Goal: Transaction & Acquisition: Obtain resource

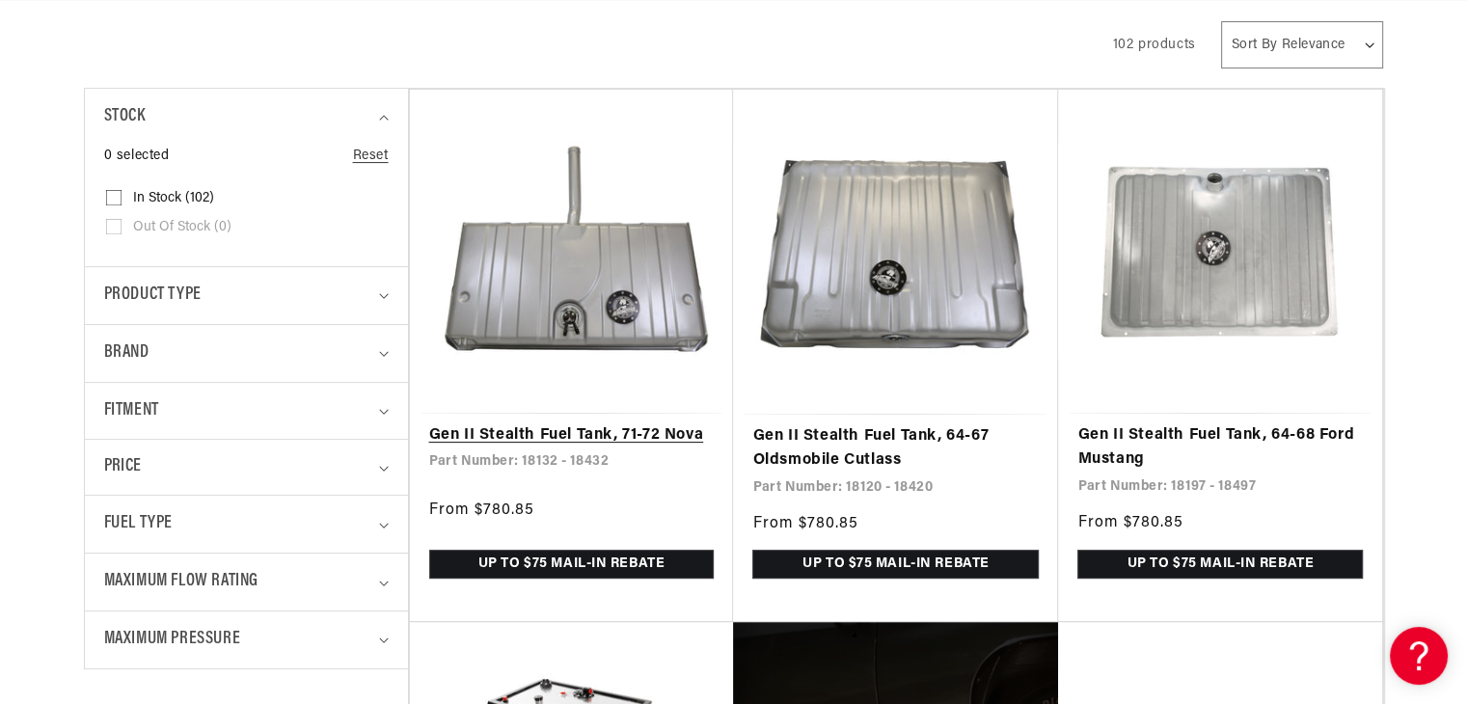
scroll to position [0, 763]
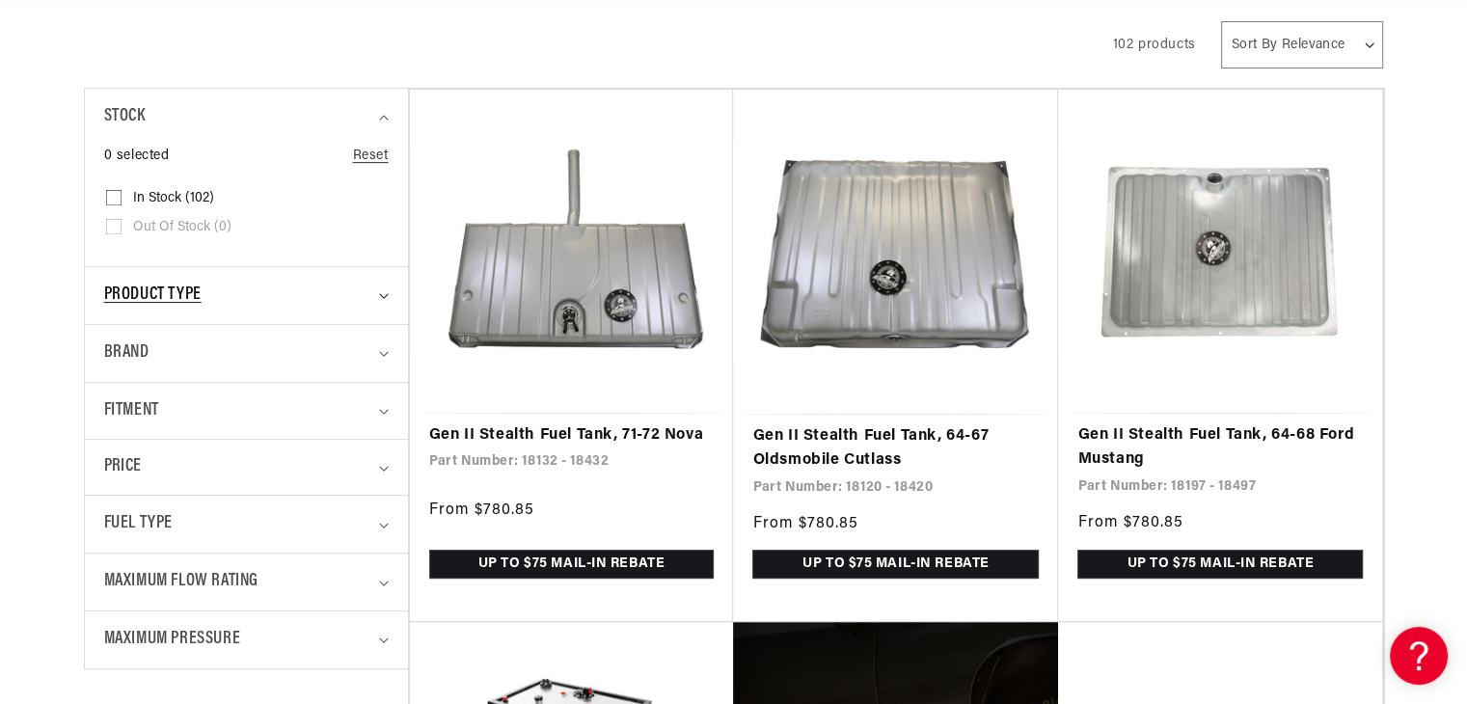
click at [385, 294] on icon "Product type (0 selected)" at bounding box center [384, 296] width 10 height 6
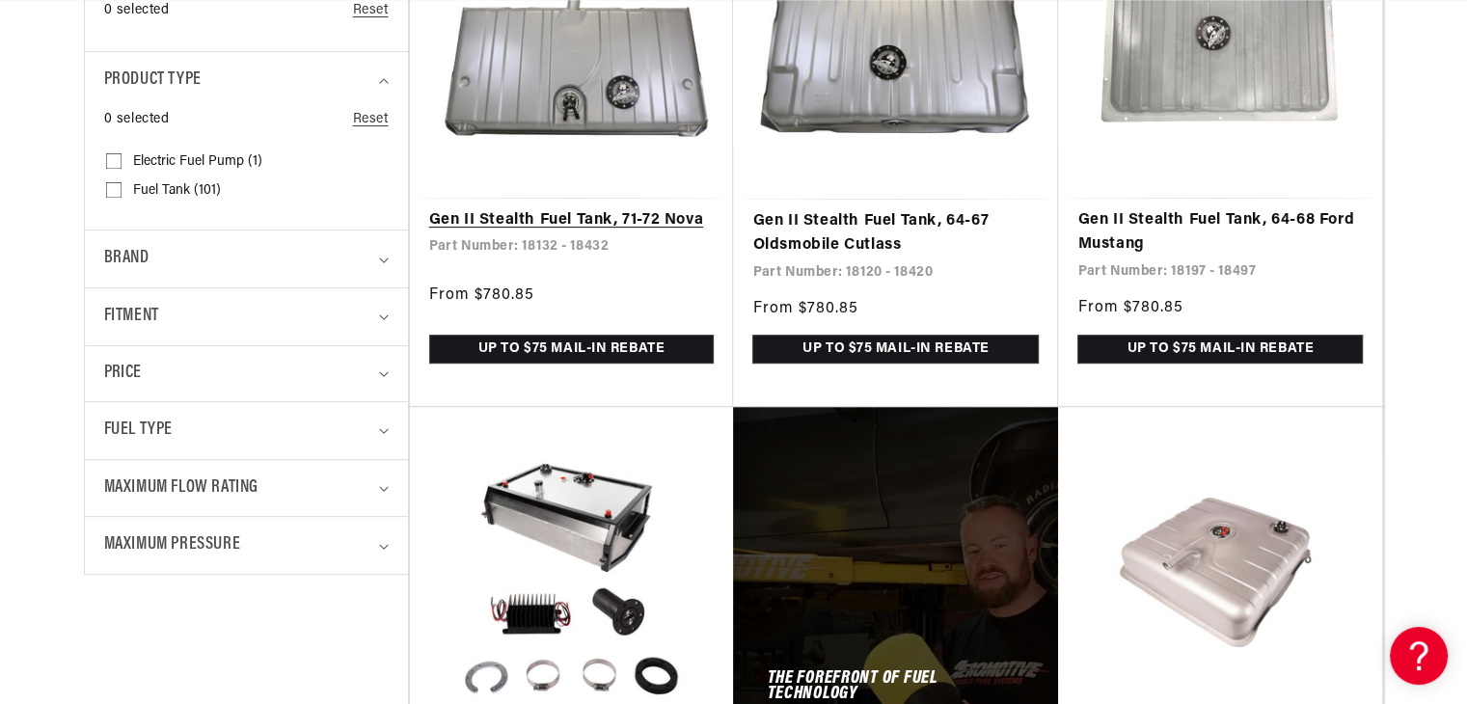
scroll to position [622, 0]
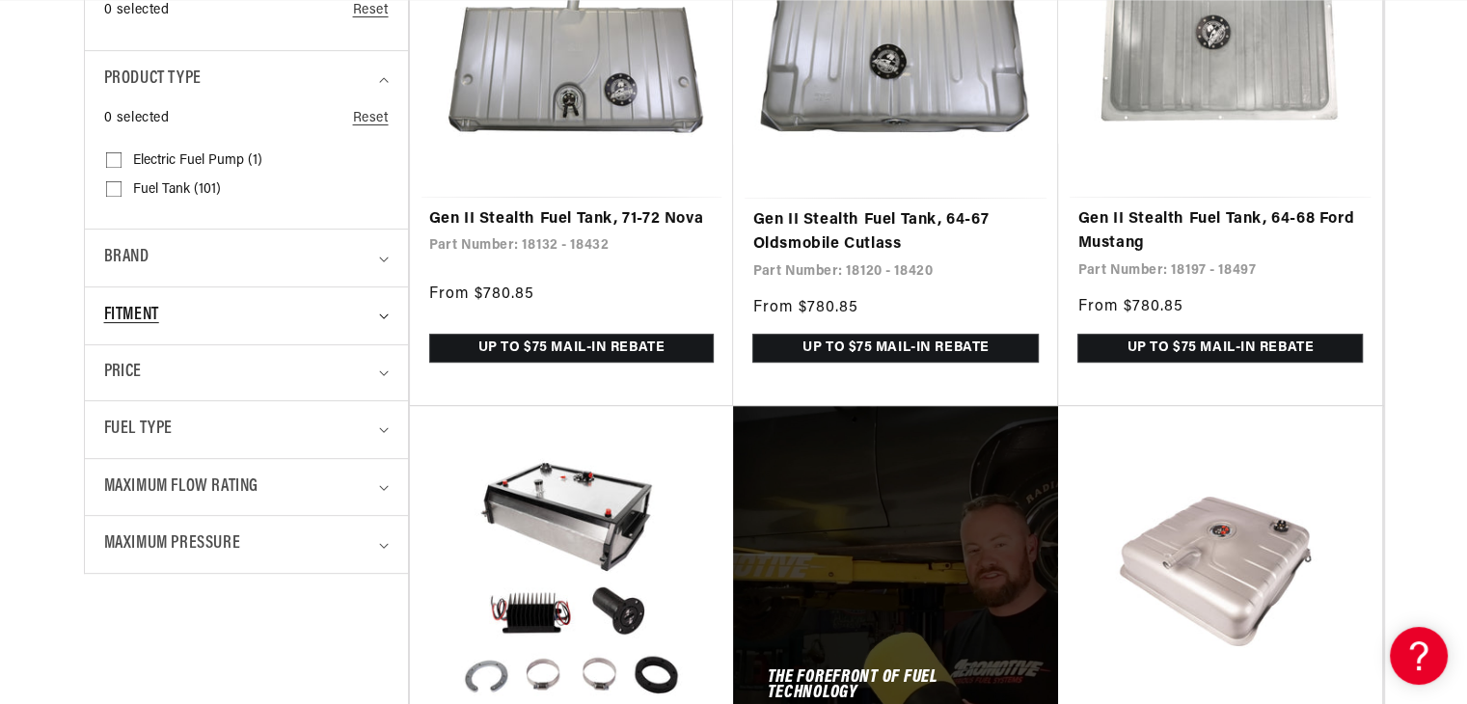
click at [381, 316] on icon "Fitment (0 selected)" at bounding box center [384, 316] width 10 height 6
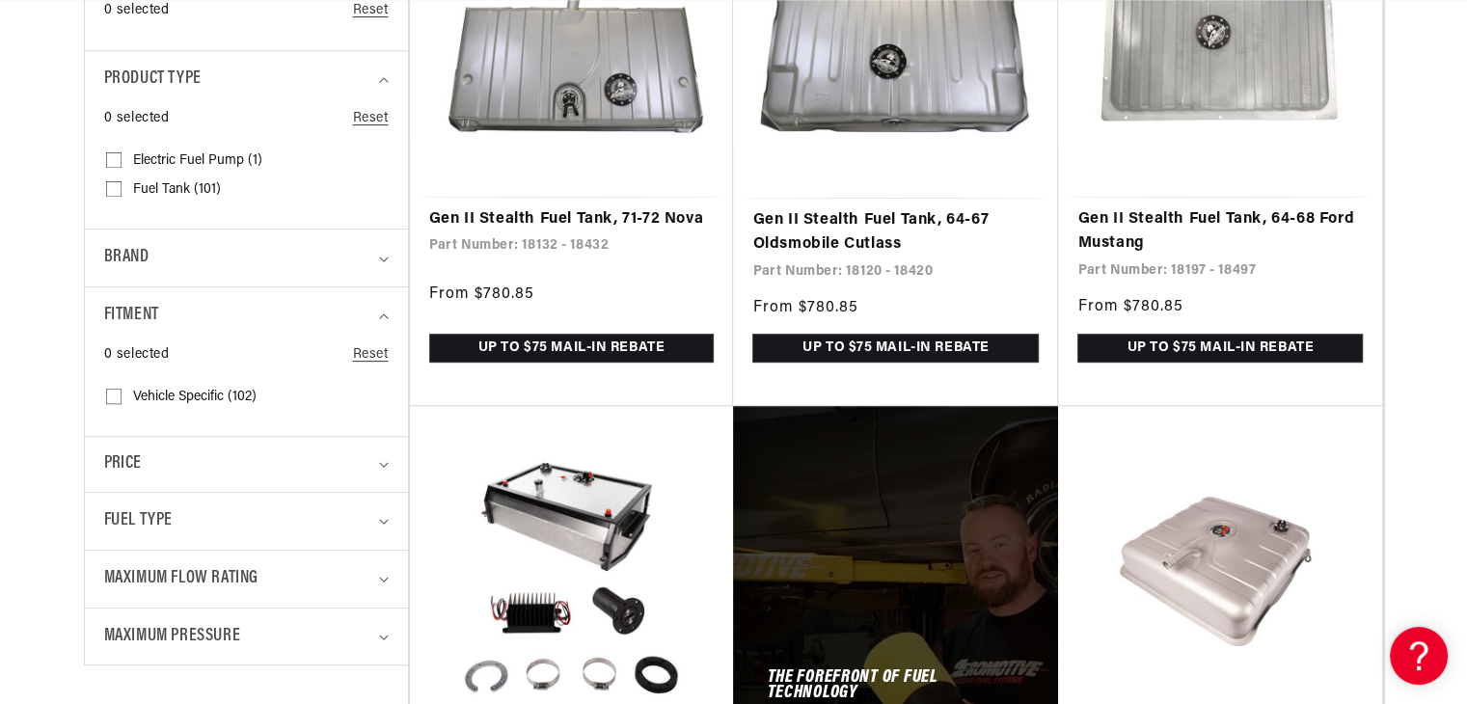
scroll to position [0, 763]
click at [118, 394] on input "Vehicle Specific (102) Vehicle Specific (102 products)" at bounding box center [113, 399] width 15 height 15
checkbox input "true"
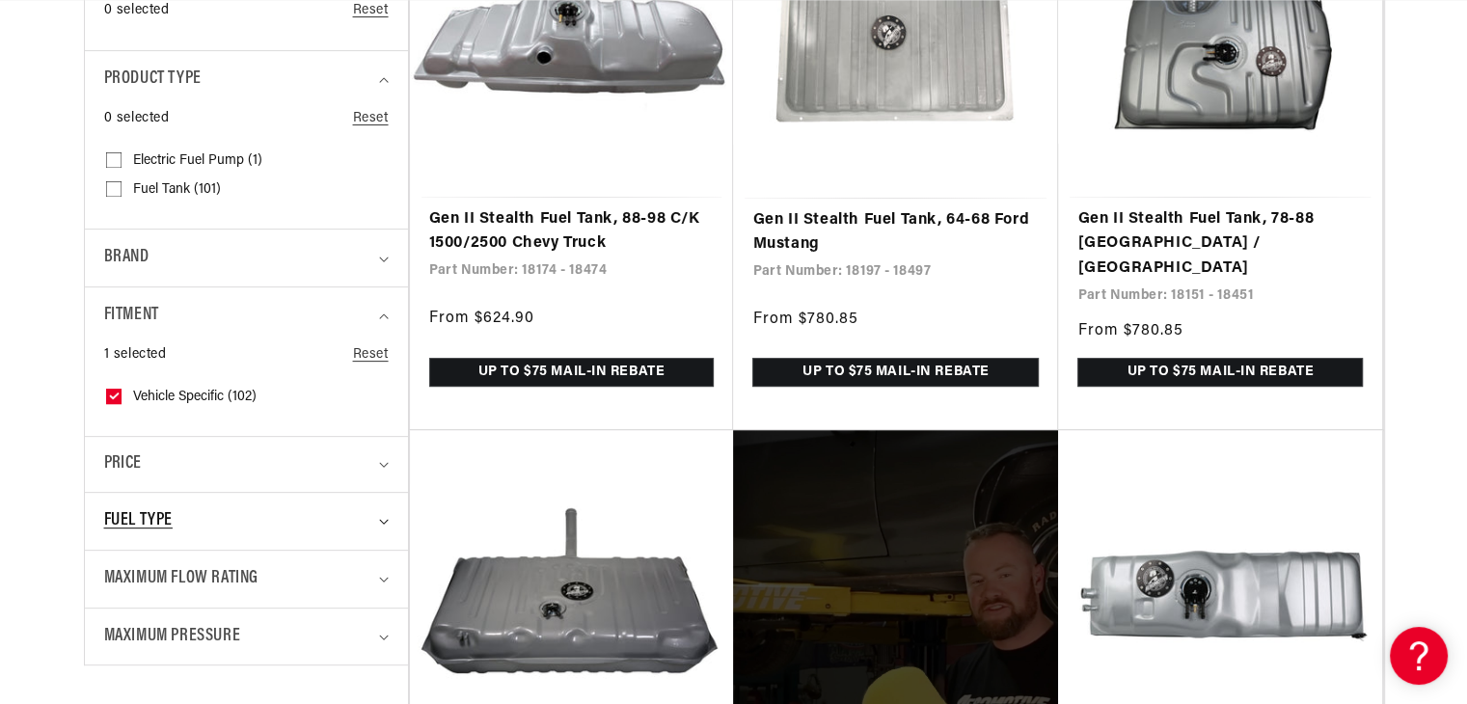
click at [380, 519] on icon "Fuel Type (0 selected)" at bounding box center [384, 522] width 10 height 6
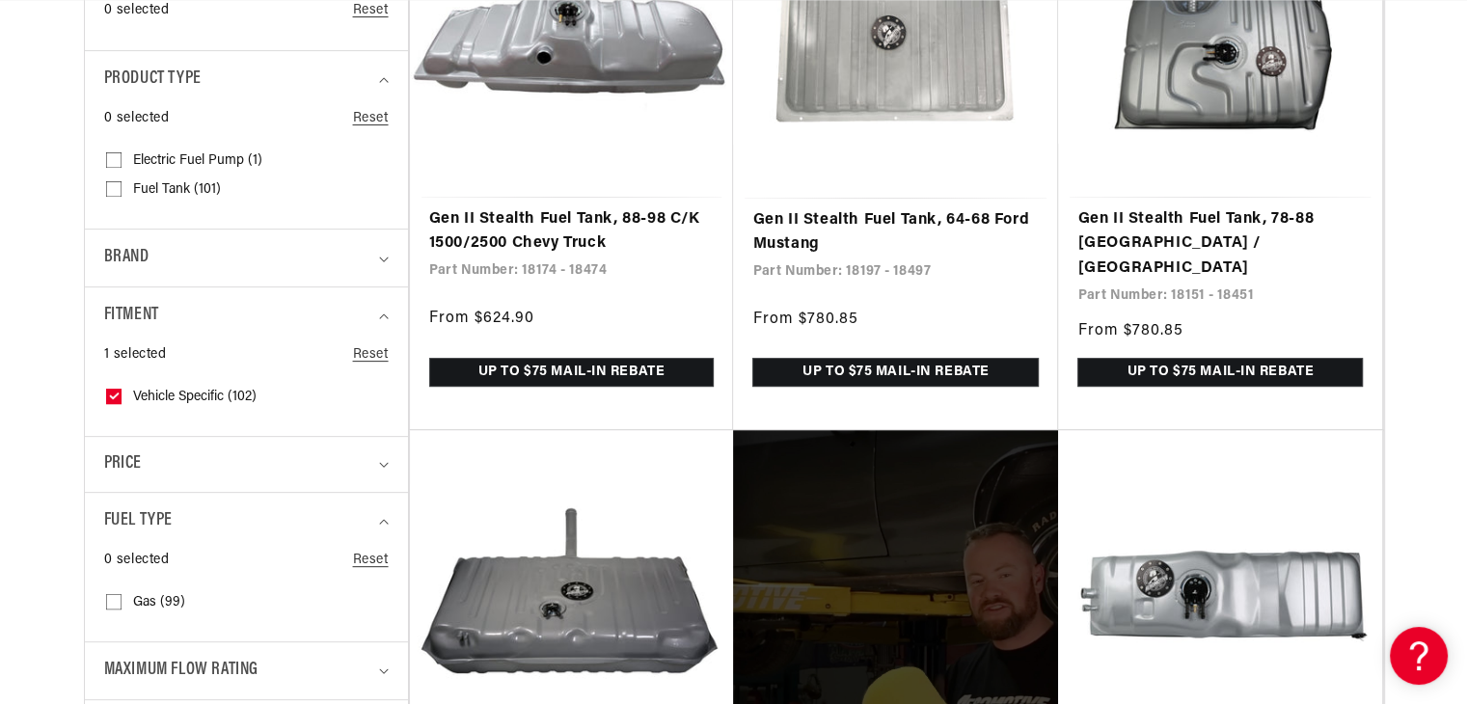
click at [143, 595] on span "Gas (99)" at bounding box center [159, 602] width 52 height 17
click at [121, 598] on input "Gas (99) Gas (99 products)" at bounding box center [113, 605] width 15 height 15
checkbox input "true"
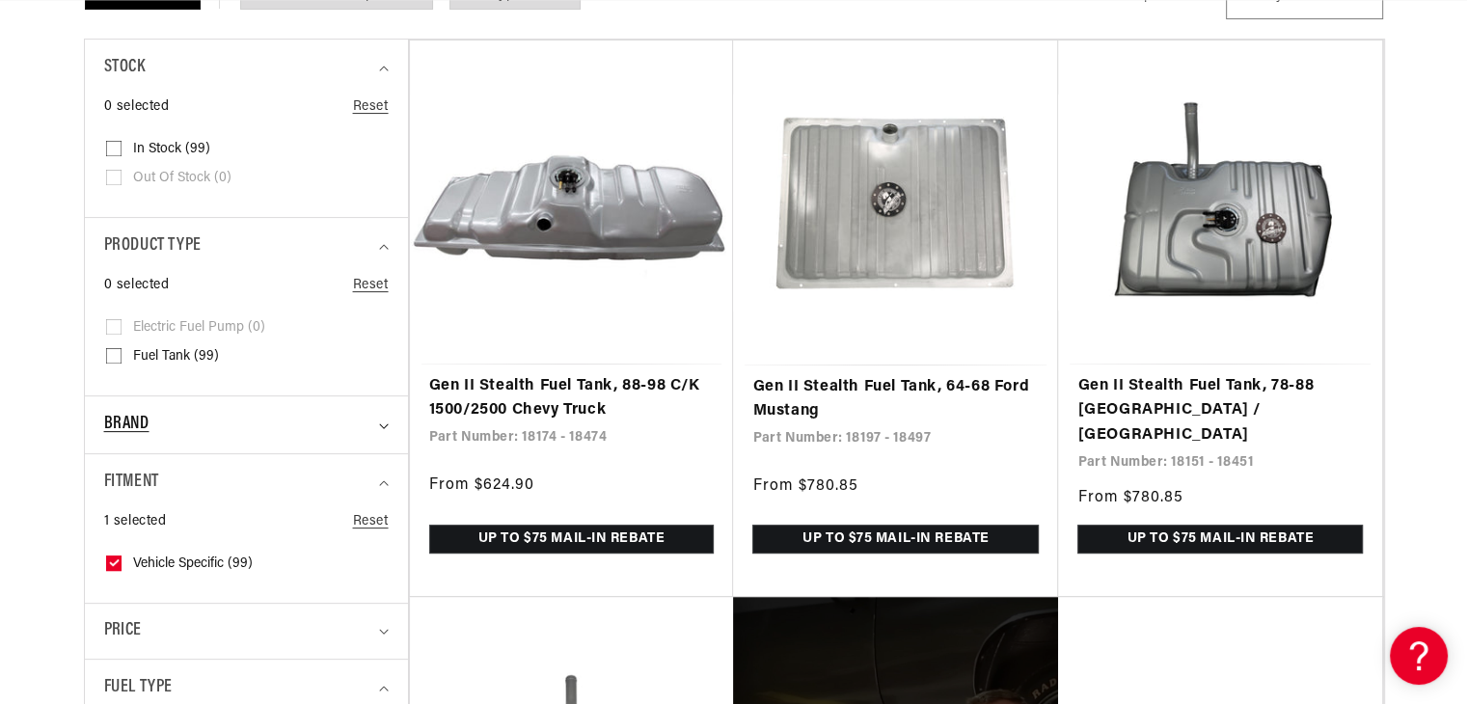
click at [386, 423] on icon "Brand (0 selected)" at bounding box center [383, 425] width 9 height 5
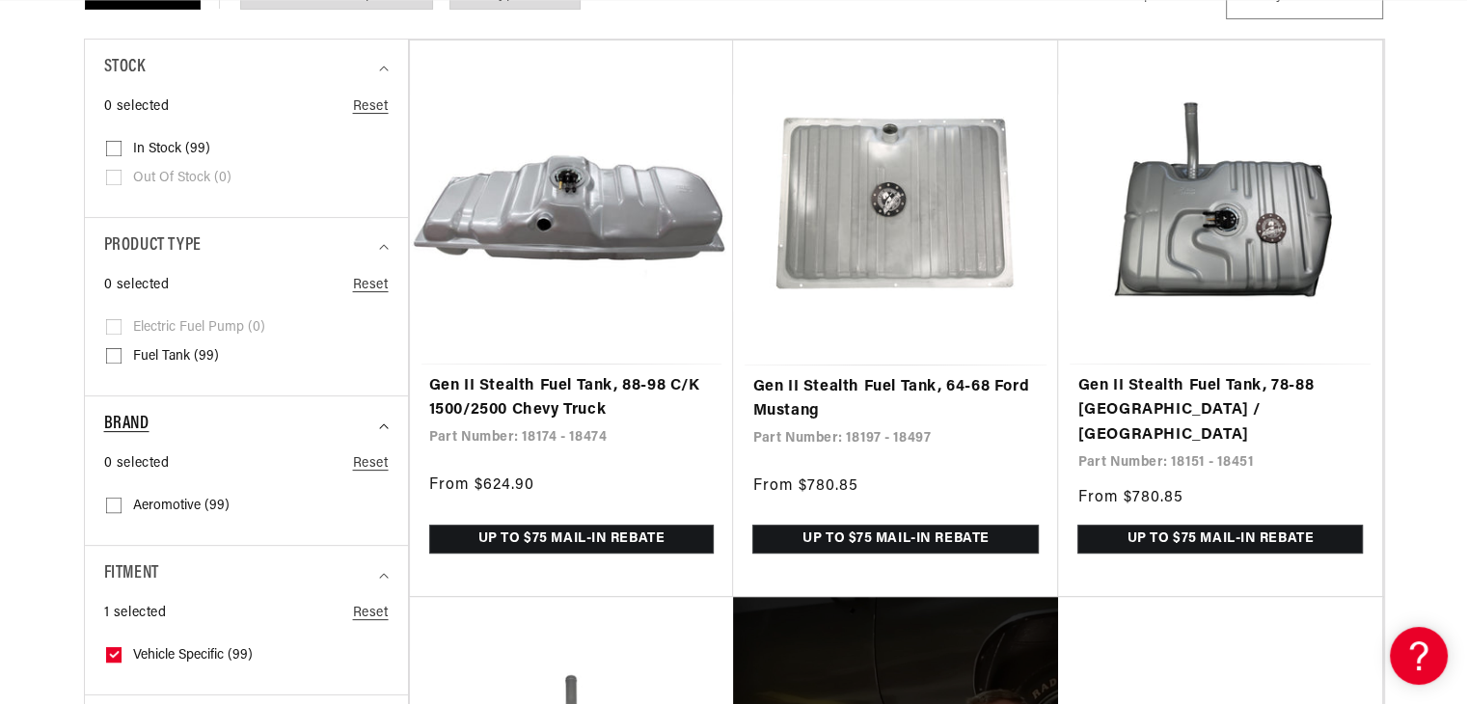
click at [386, 423] on icon "Brand (0 selected)" at bounding box center [384, 426] width 10 height 6
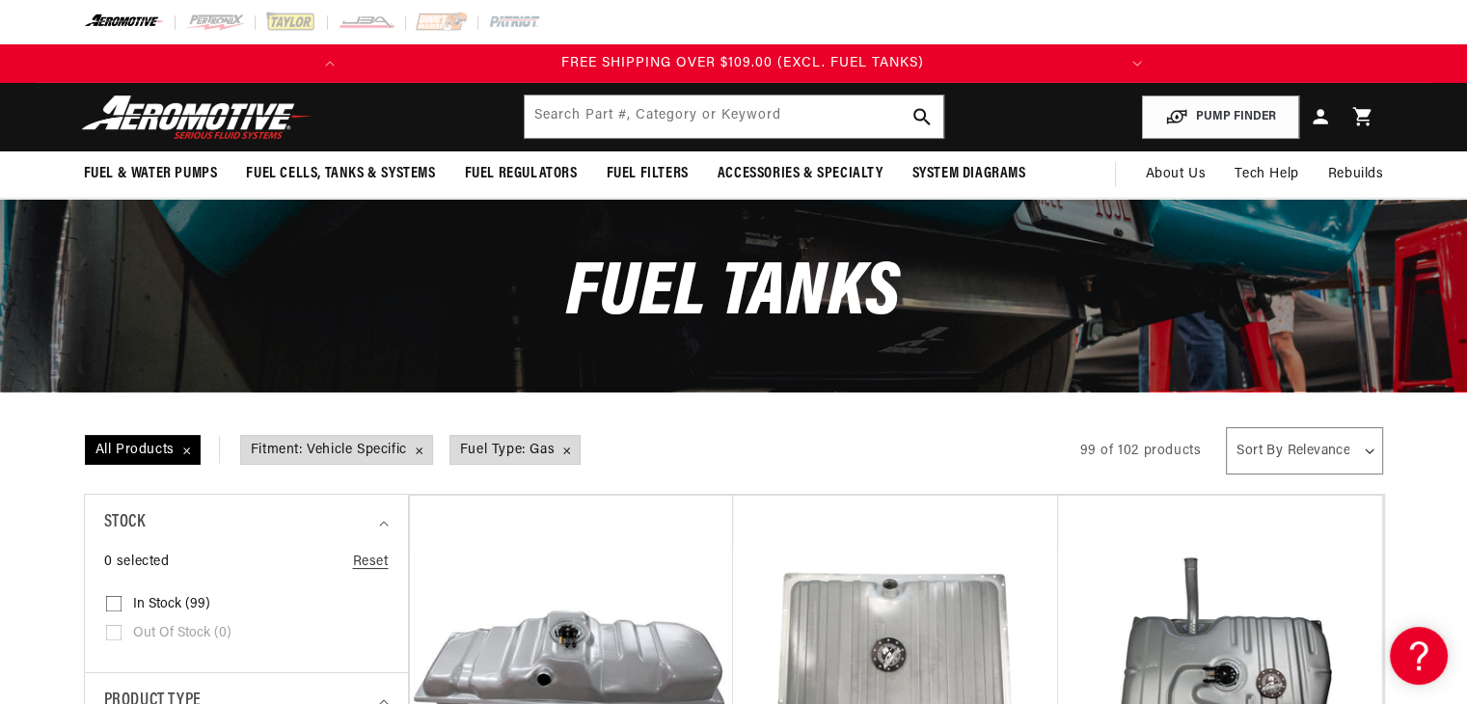
scroll to position [0, 763]
click at [1367, 450] on select "Sort By Relevance Sort By Price, Low to High Sort By Price, High to Low" at bounding box center [1304, 450] width 156 height 47
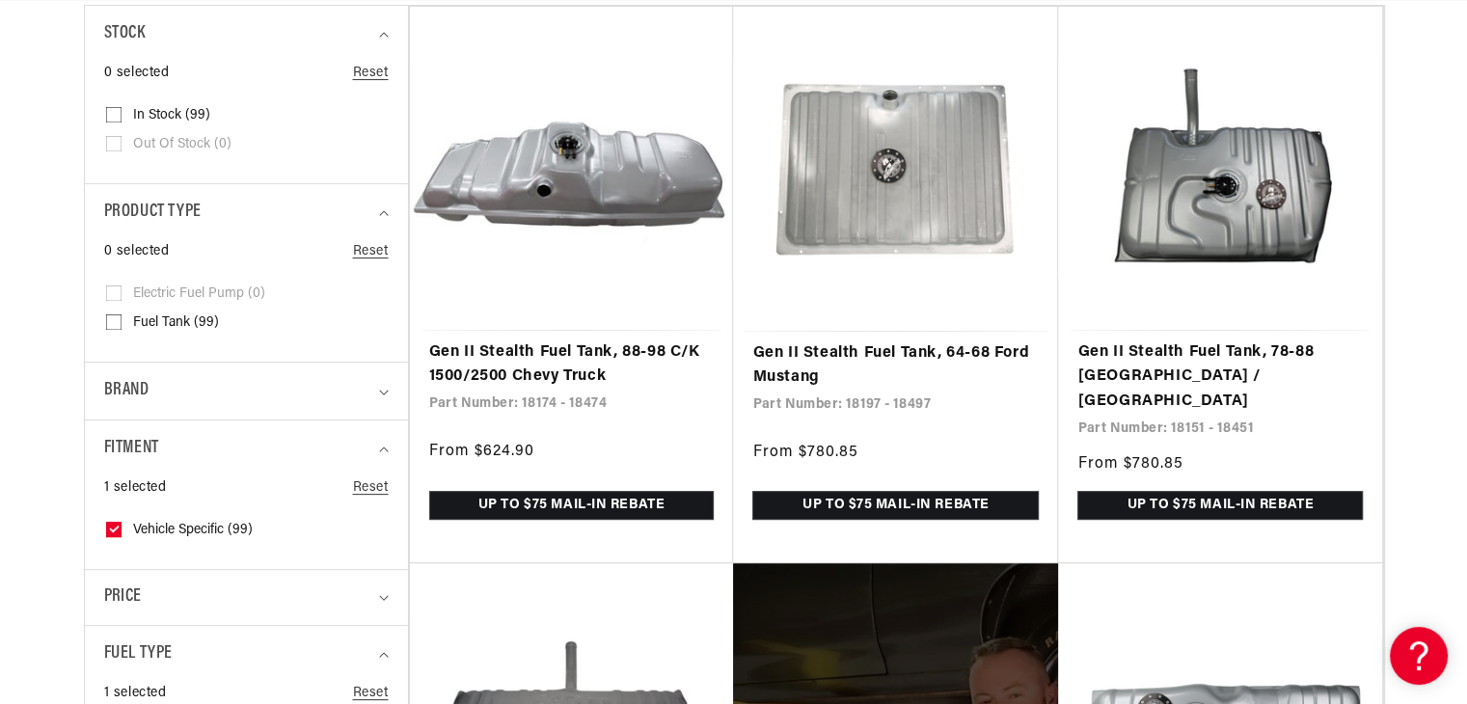
scroll to position [0, 0]
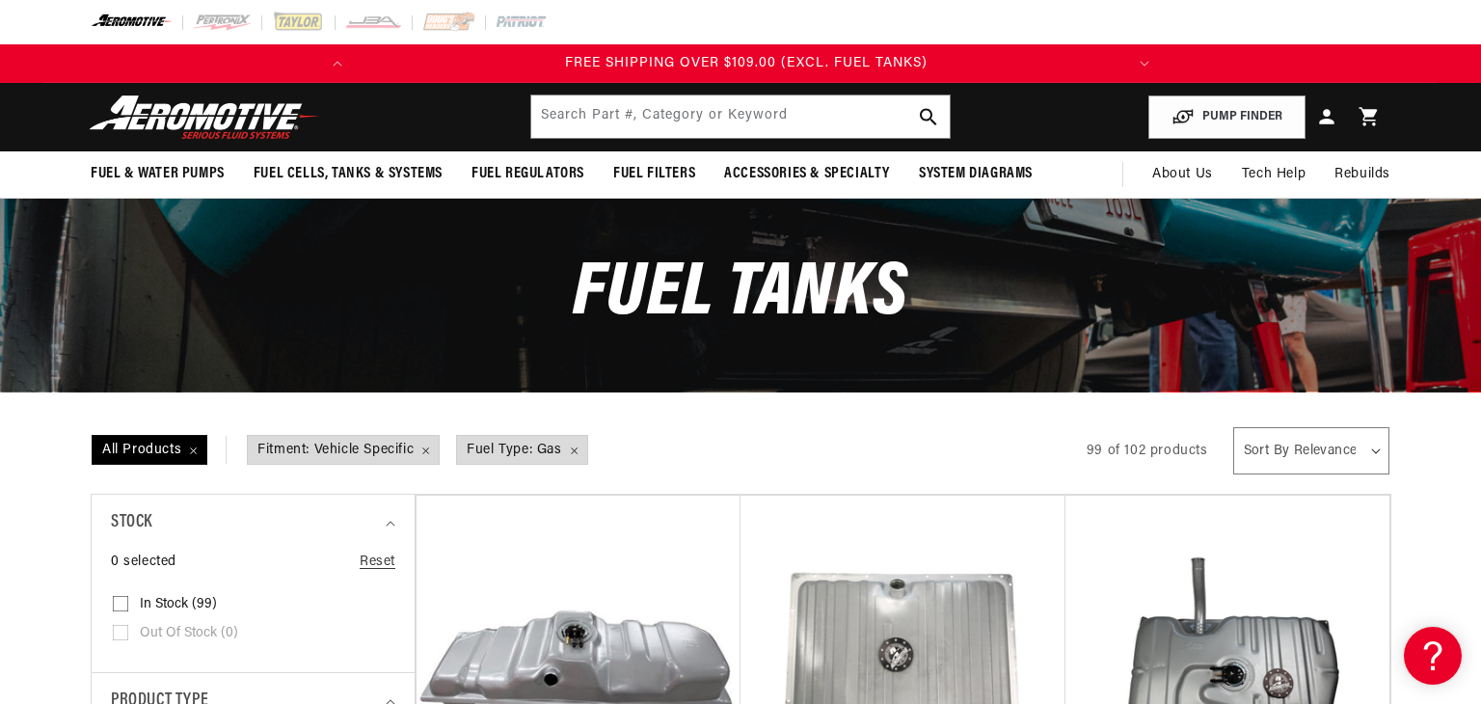
click at [316, 171] on div "Close dialog NOT SO FAST! No time to browse? No problem. Sign up and we'll keep…" at bounding box center [740, 352] width 1481 height 704
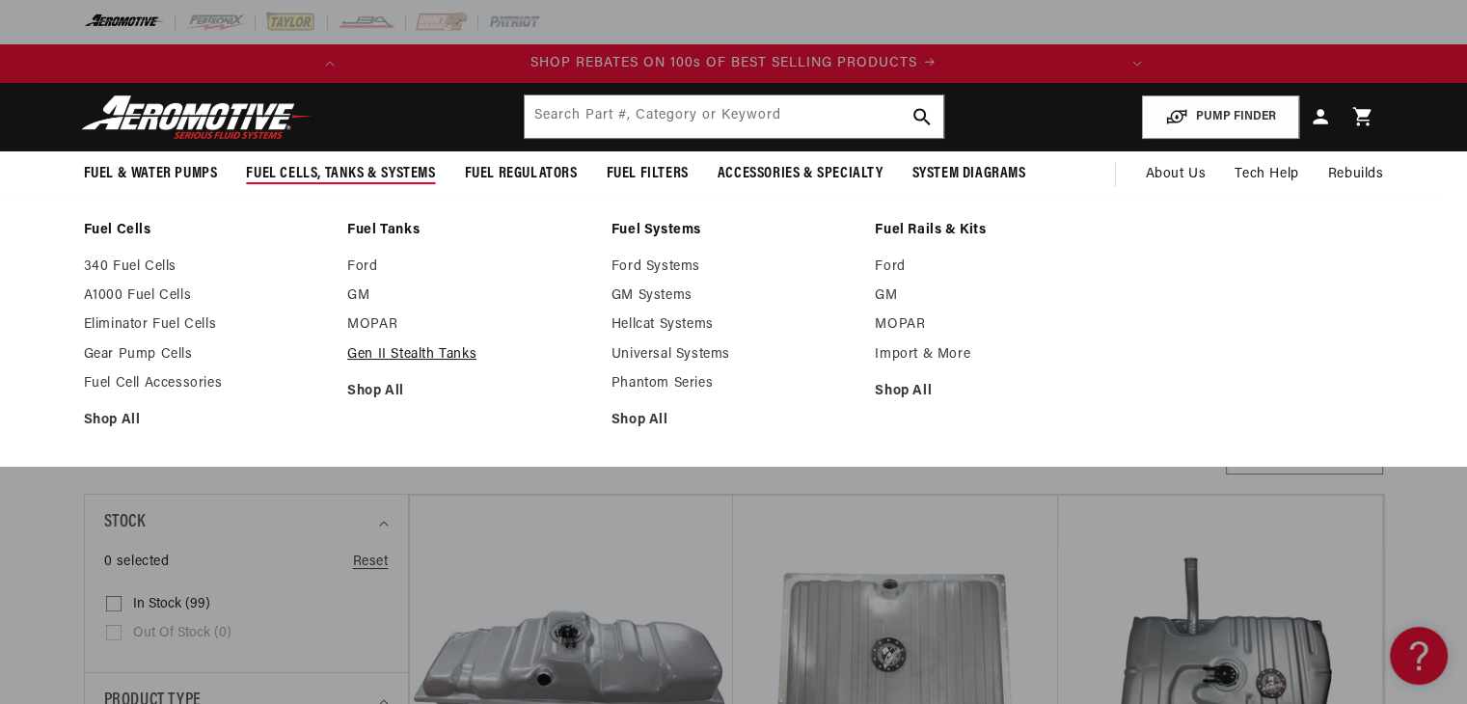
click at [393, 353] on link "Gen II Stealth Tanks" at bounding box center [469, 354] width 245 height 17
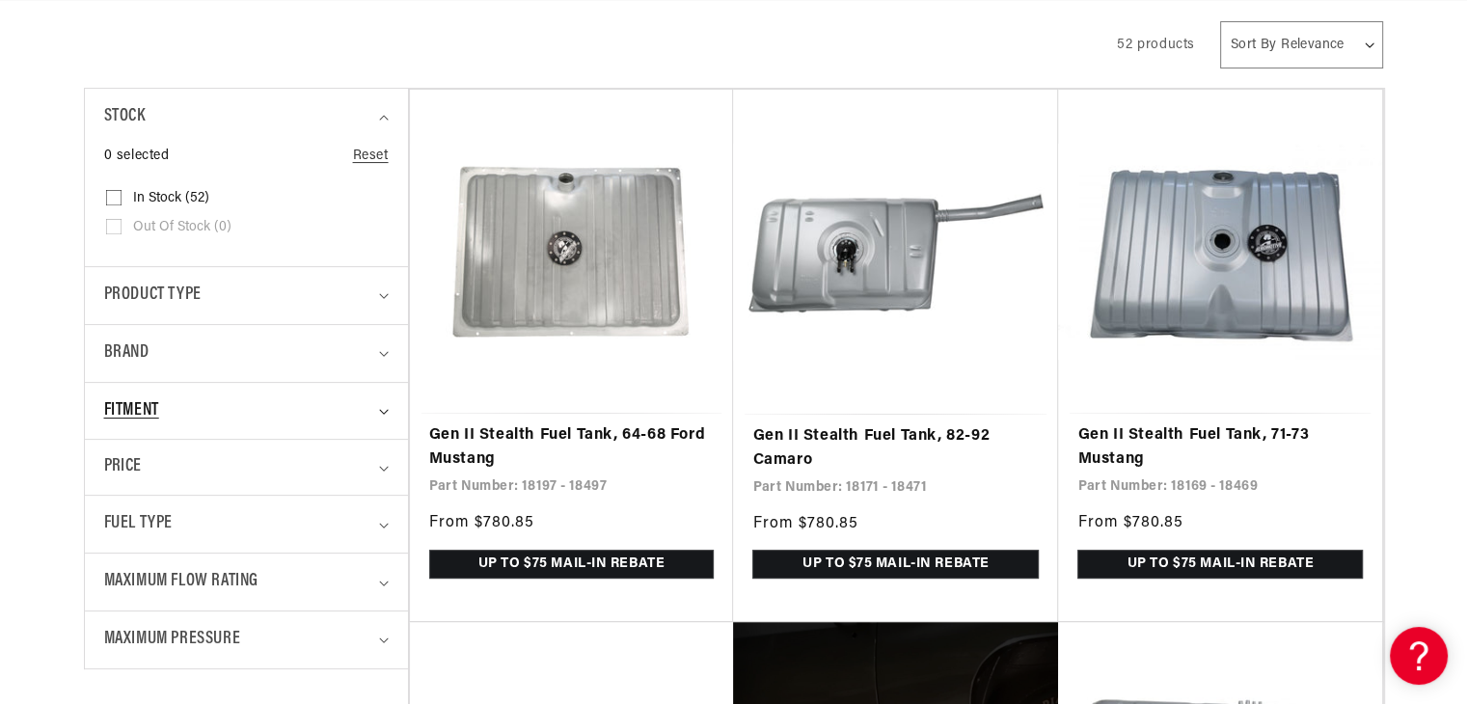
scroll to position [0, 763]
click at [382, 412] on icon "Fitment (0 selected)" at bounding box center [384, 412] width 10 height 6
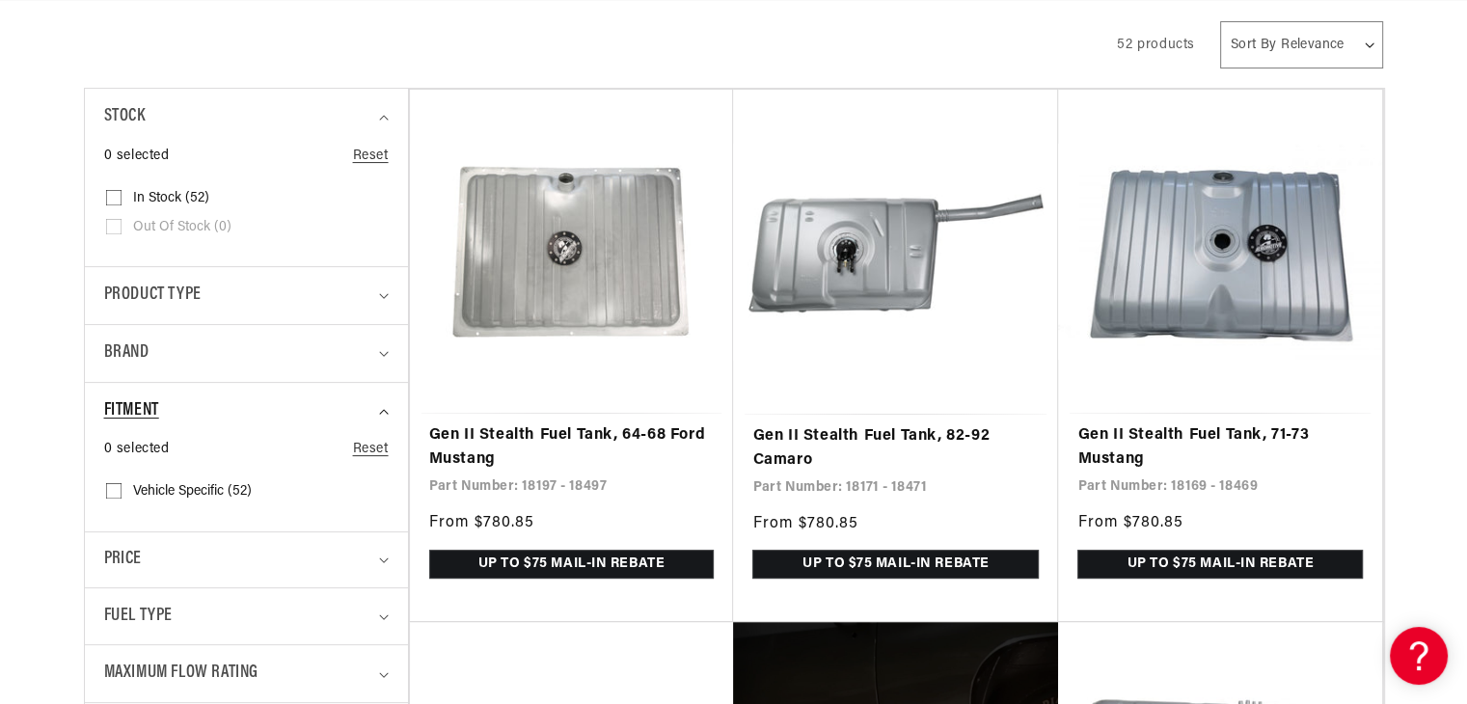
click at [382, 412] on icon "Fitment (0 selected)" at bounding box center [384, 412] width 10 height 6
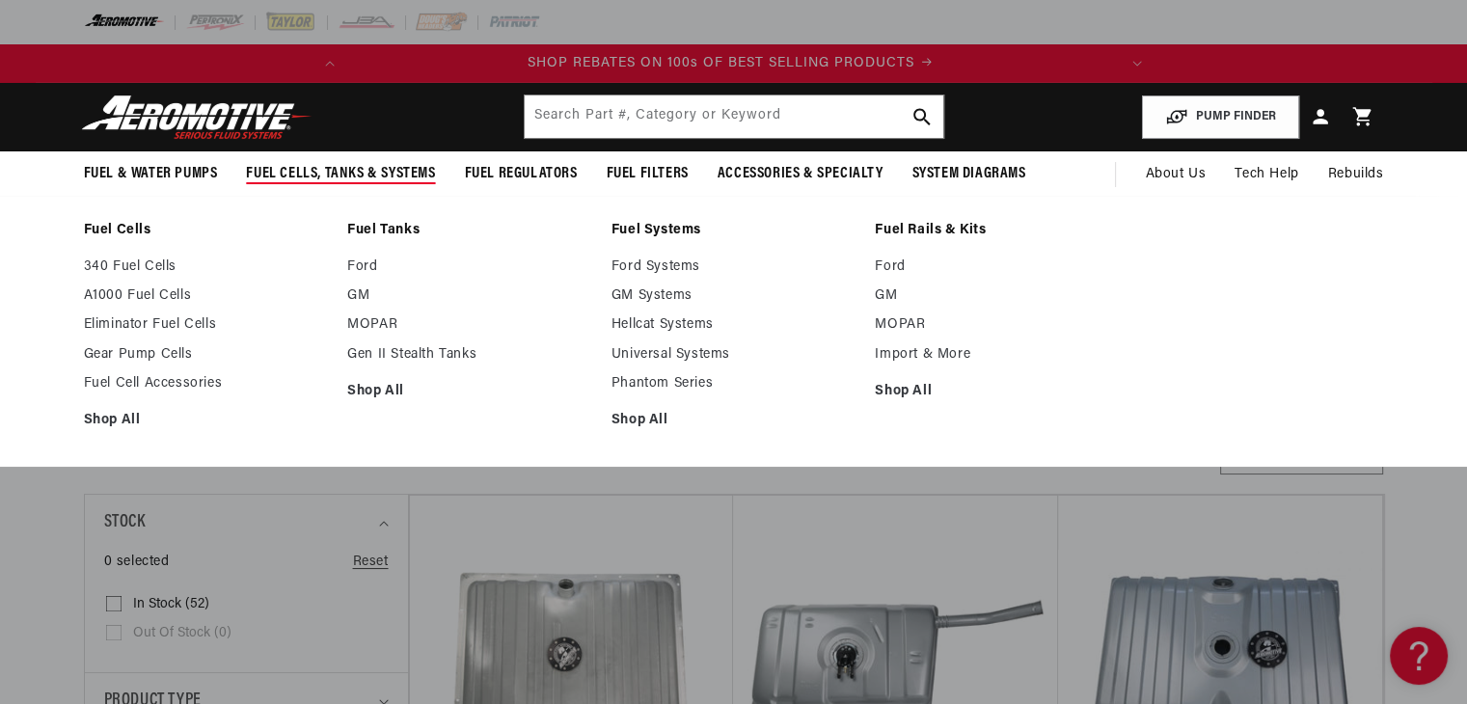
scroll to position [0, 0]
click at [121, 266] on link "340 Fuel Cells" at bounding box center [206, 266] width 245 height 17
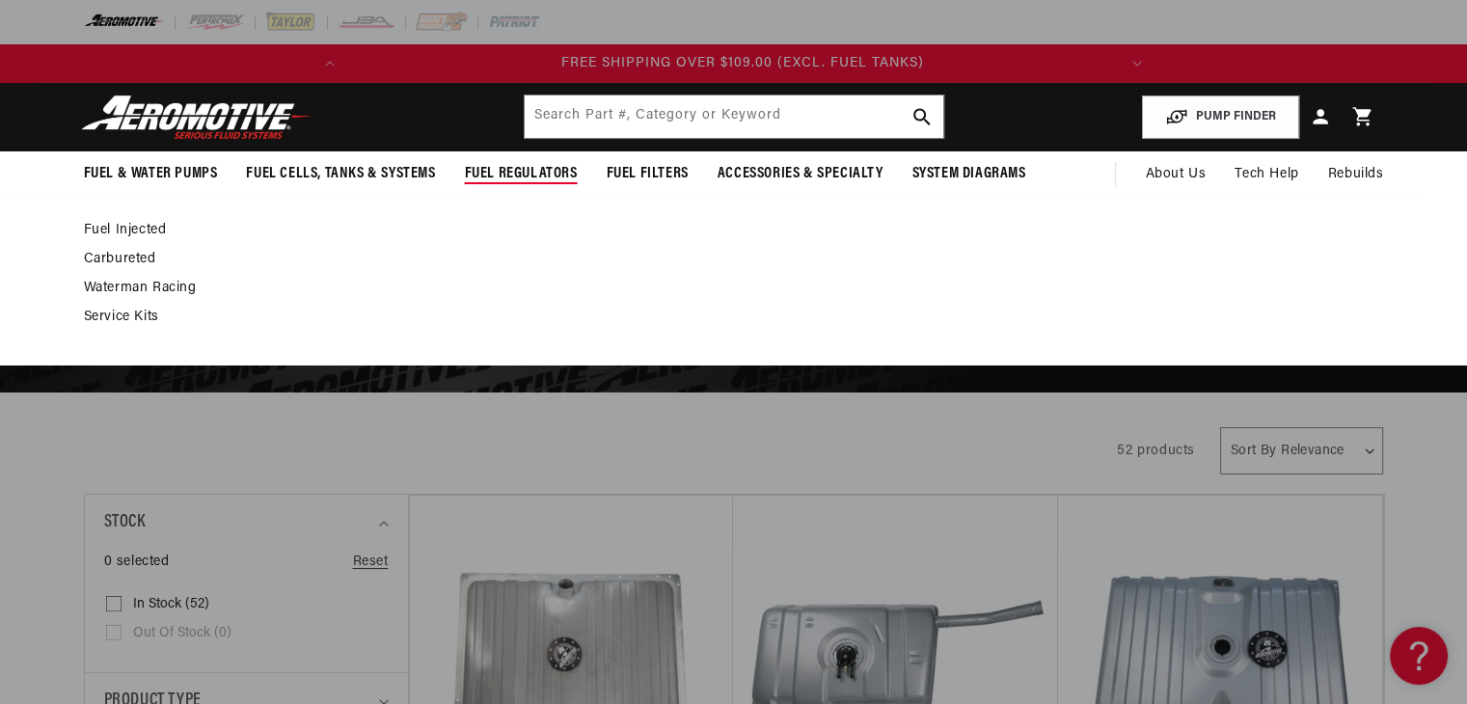
scroll to position [0, 763]
click at [123, 256] on link "Carbureted" at bounding box center [724, 259] width 1281 height 17
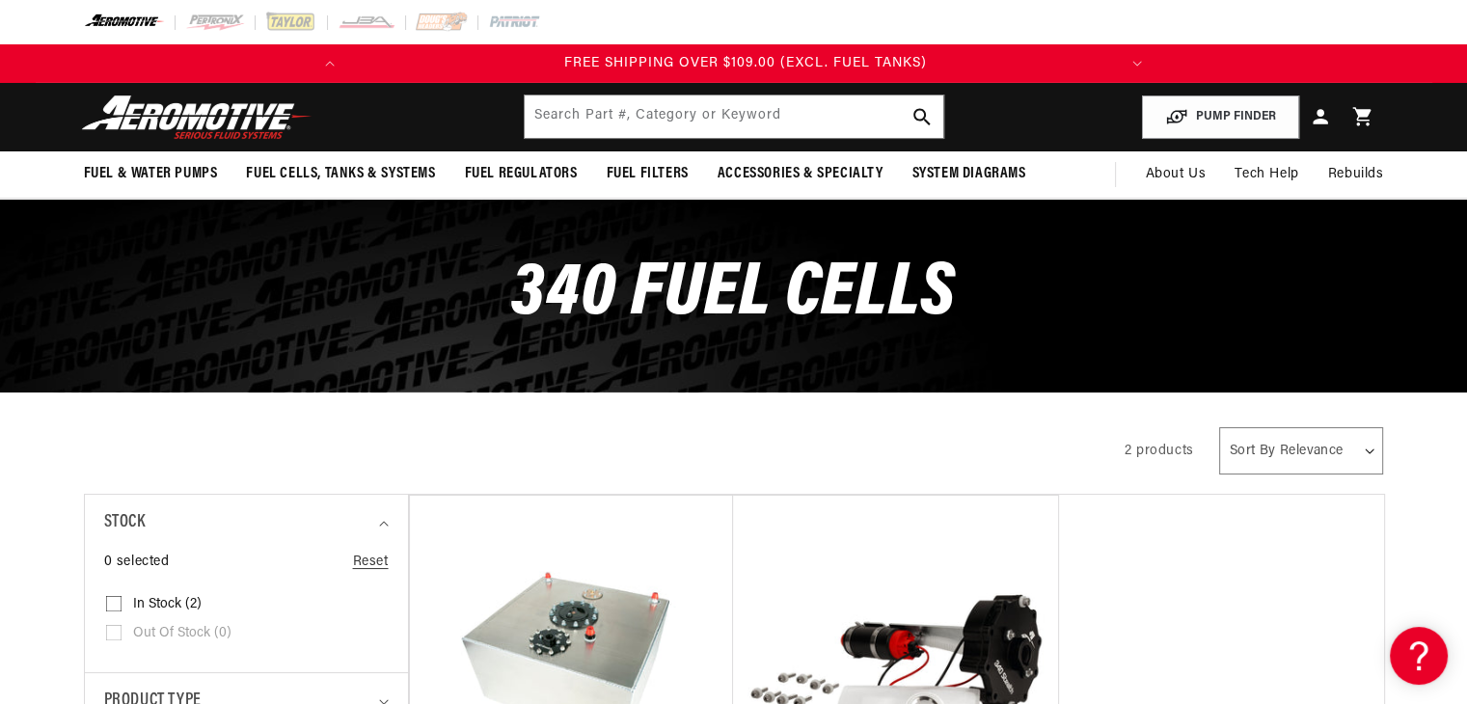
scroll to position [0, 763]
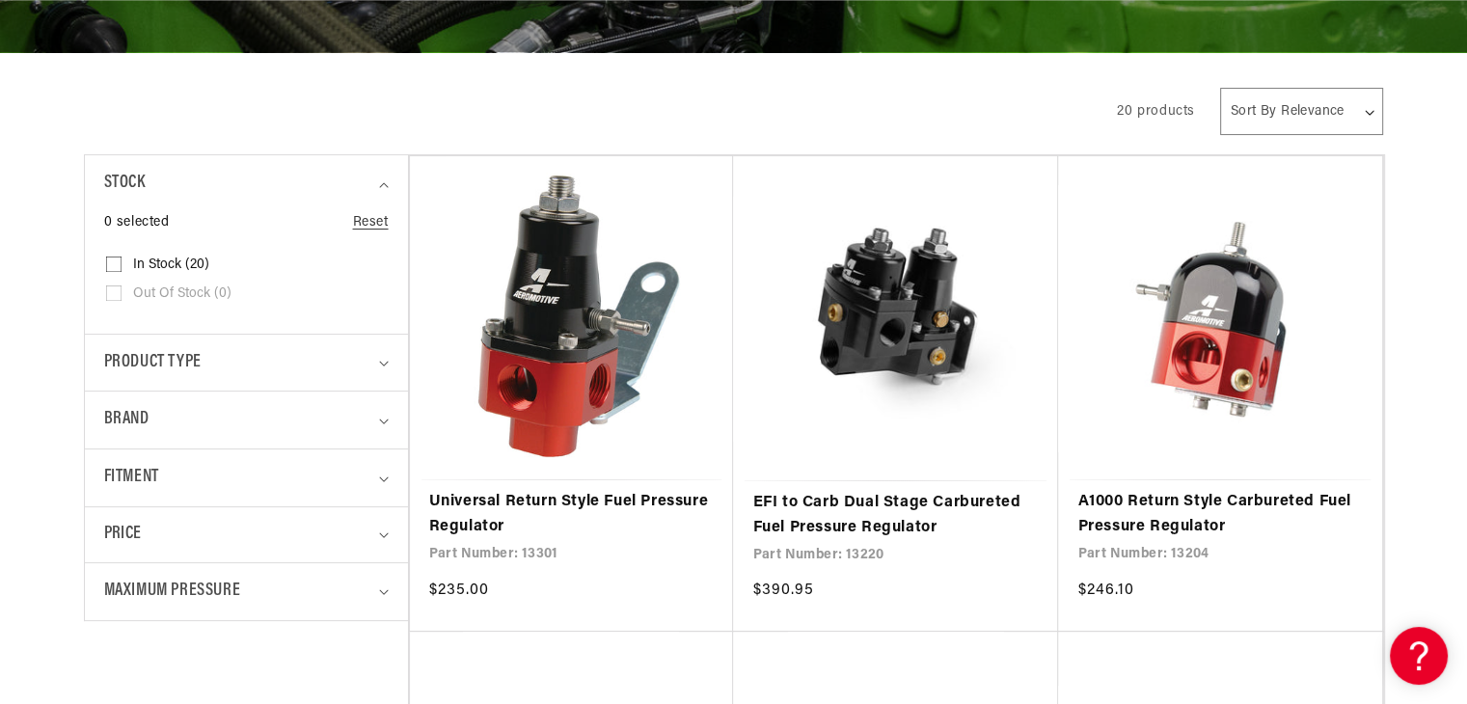
scroll to position [0, 763]
click at [377, 357] on summary "Product type" at bounding box center [246, 363] width 284 height 57
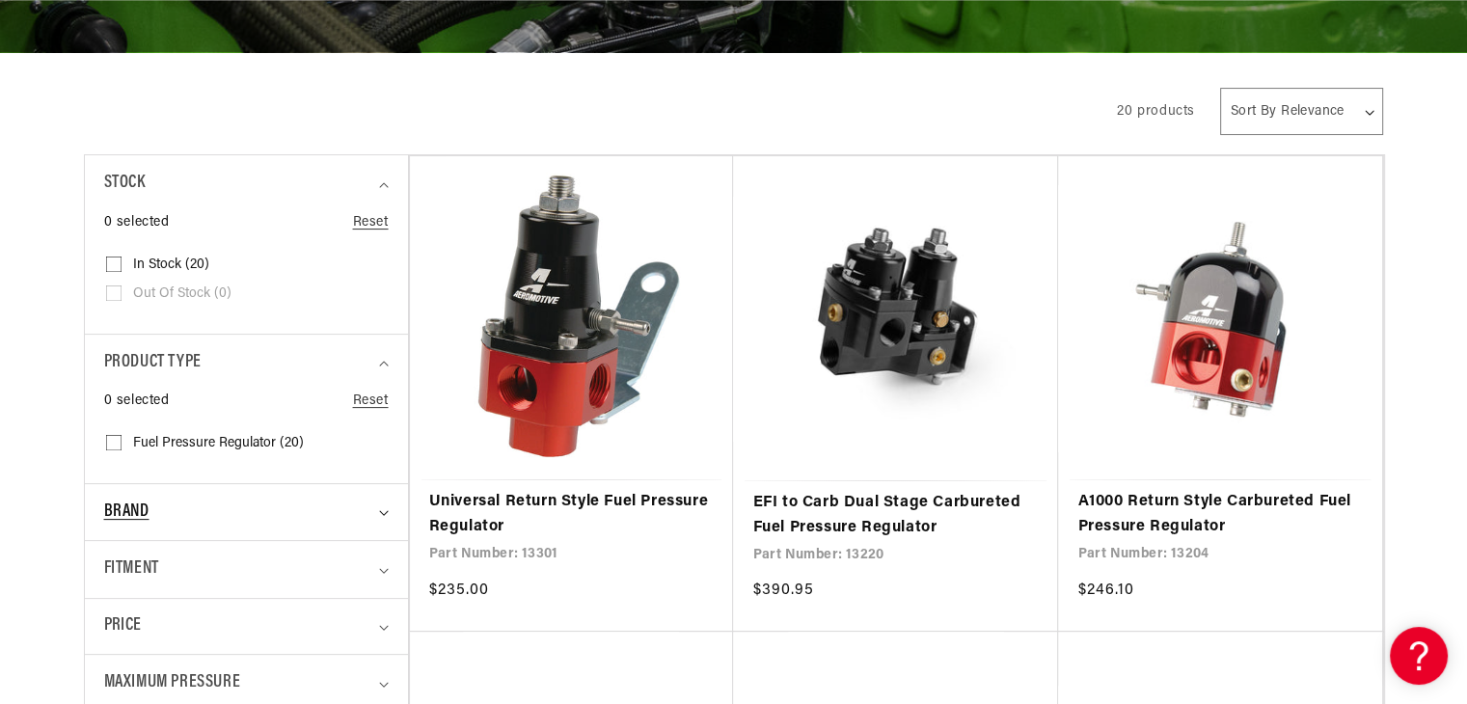
click at [381, 510] on icon "Brand (0 selected)" at bounding box center [383, 512] width 9 height 5
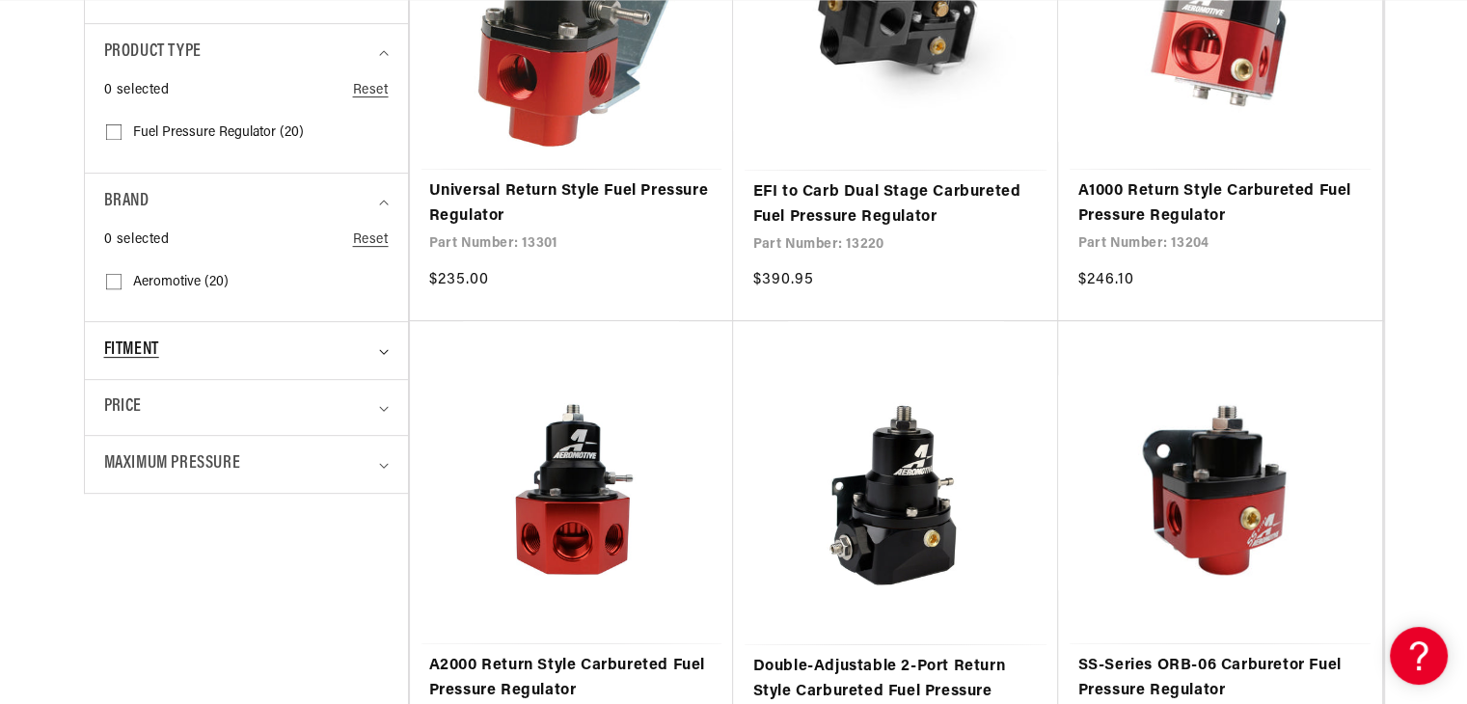
scroll to position [0, 0]
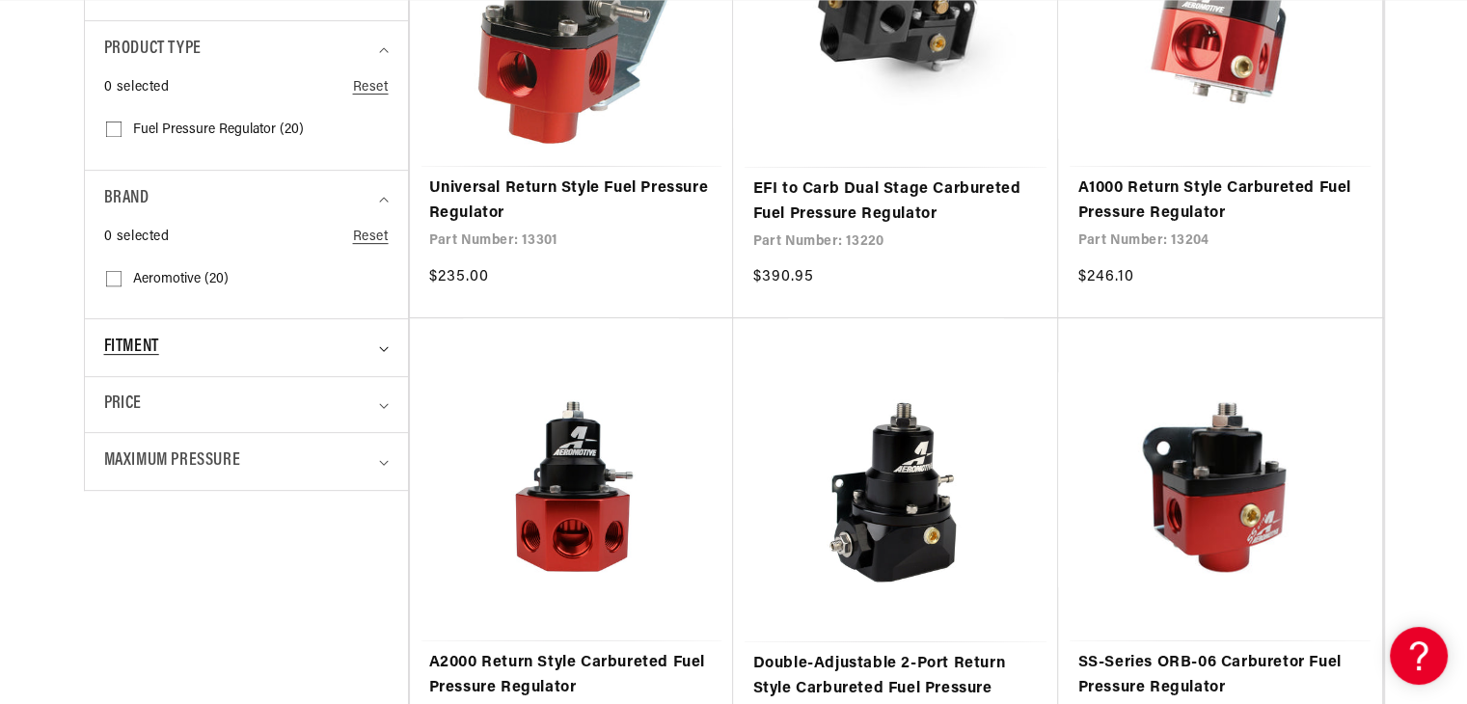
click at [386, 348] on icon "Fitment (0 selected)" at bounding box center [384, 349] width 10 height 6
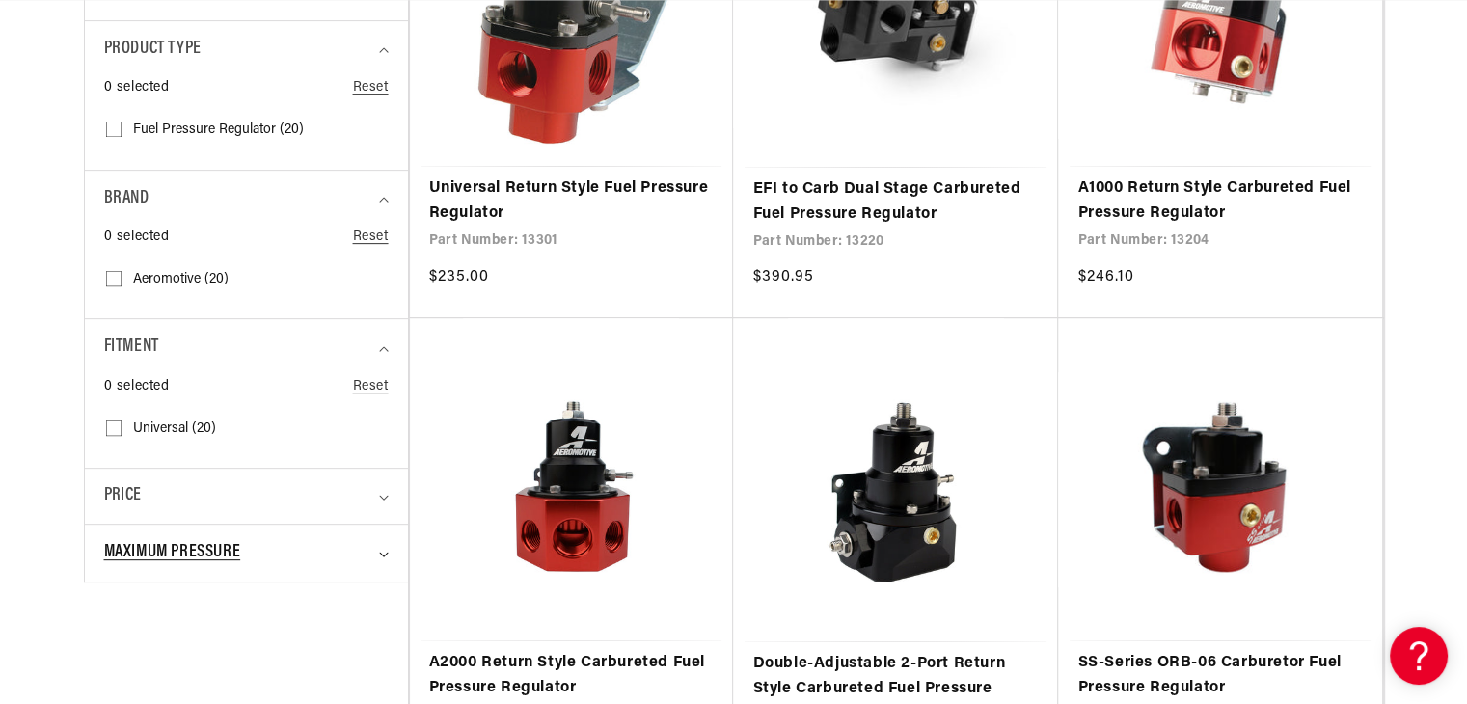
scroll to position [0, 763]
click at [382, 552] on icon "Maximum Pressure (0 selected)" at bounding box center [384, 555] width 10 height 6
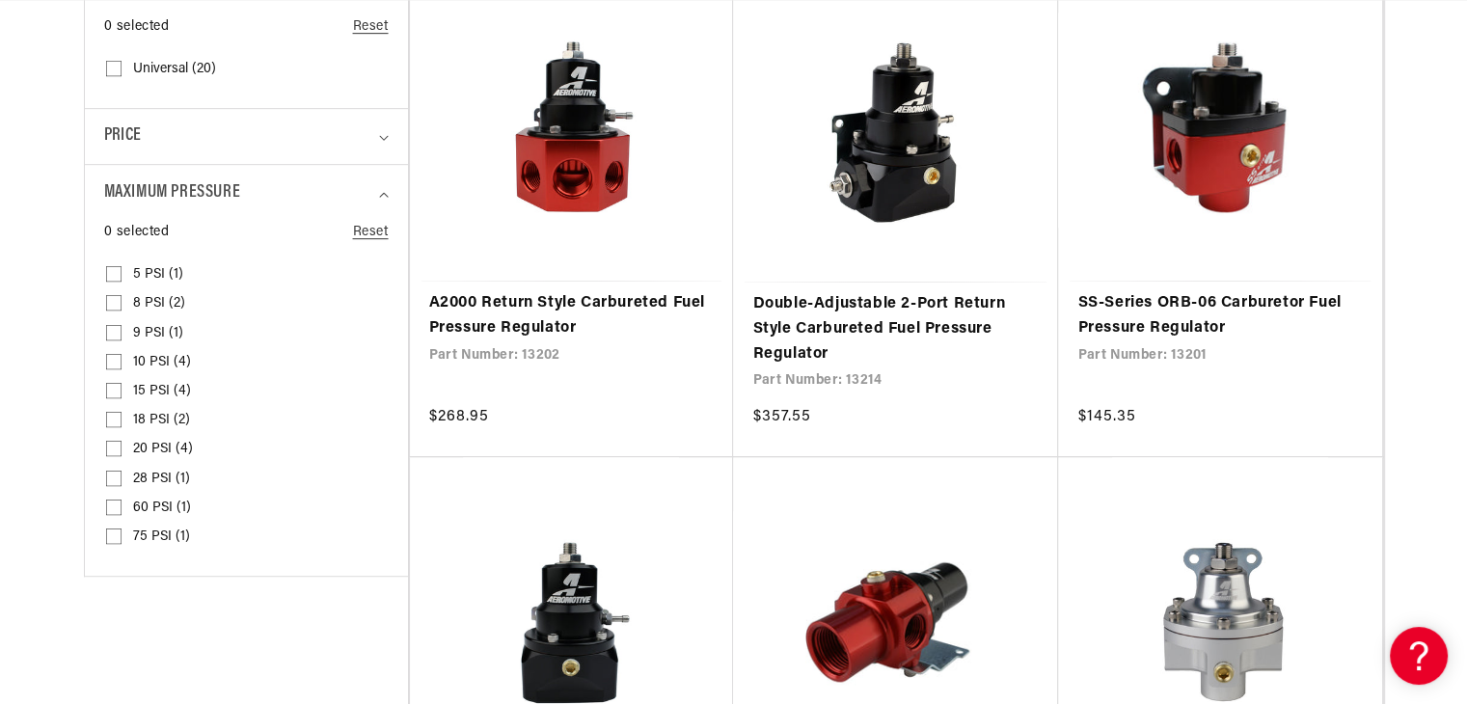
click at [113, 359] on input "10 PSI (4) 10 PSI (4 products)" at bounding box center [113, 365] width 15 height 15
checkbox input "true"
click at [113, 329] on input "9 PSI (1) 9 PSI (1 product)" at bounding box center [113, 336] width 15 height 15
checkbox input "true"
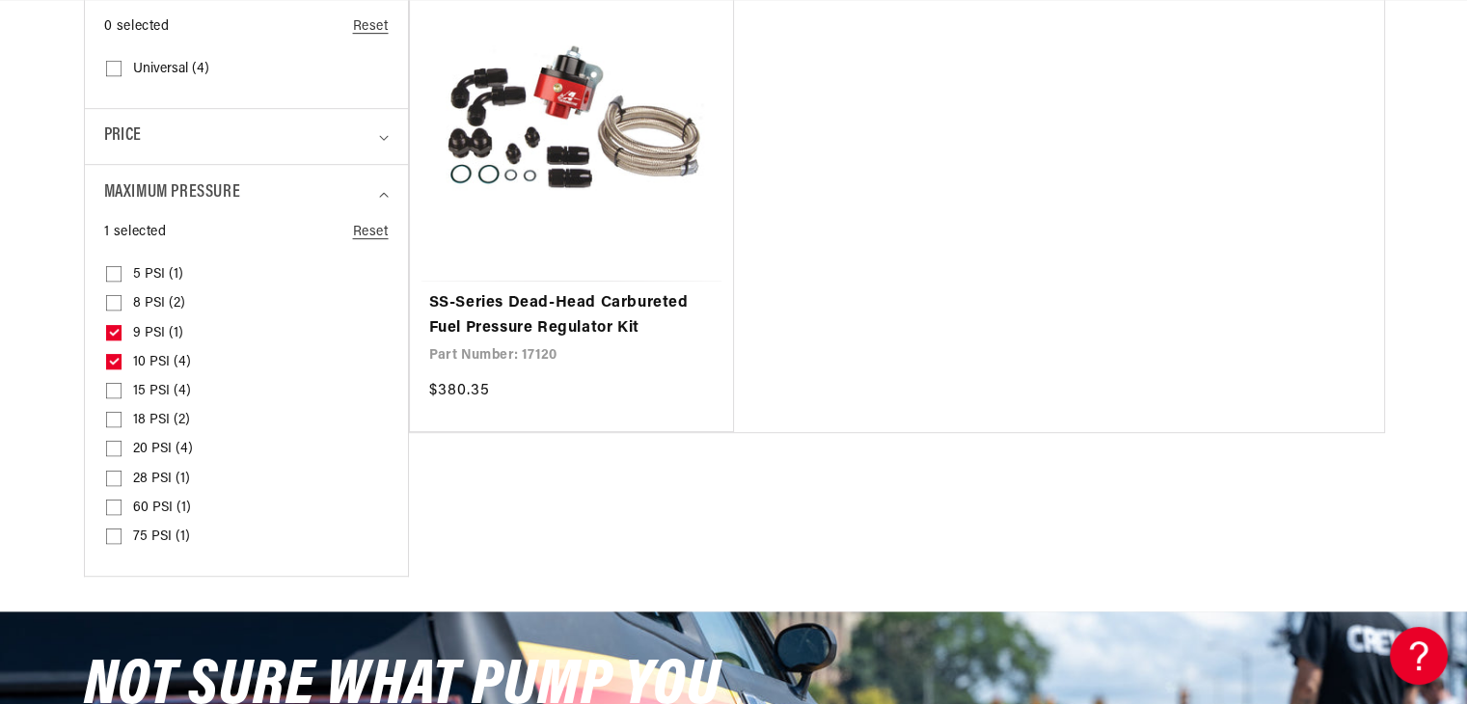
scroll to position [0, 8]
click at [118, 295] on icon at bounding box center [113, 302] width 15 height 15
click at [118, 299] on input "8 PSI (2) 8 PSI (2 products)" at bounding box center [113, 306] width 15 height 15
checkbox input "true"
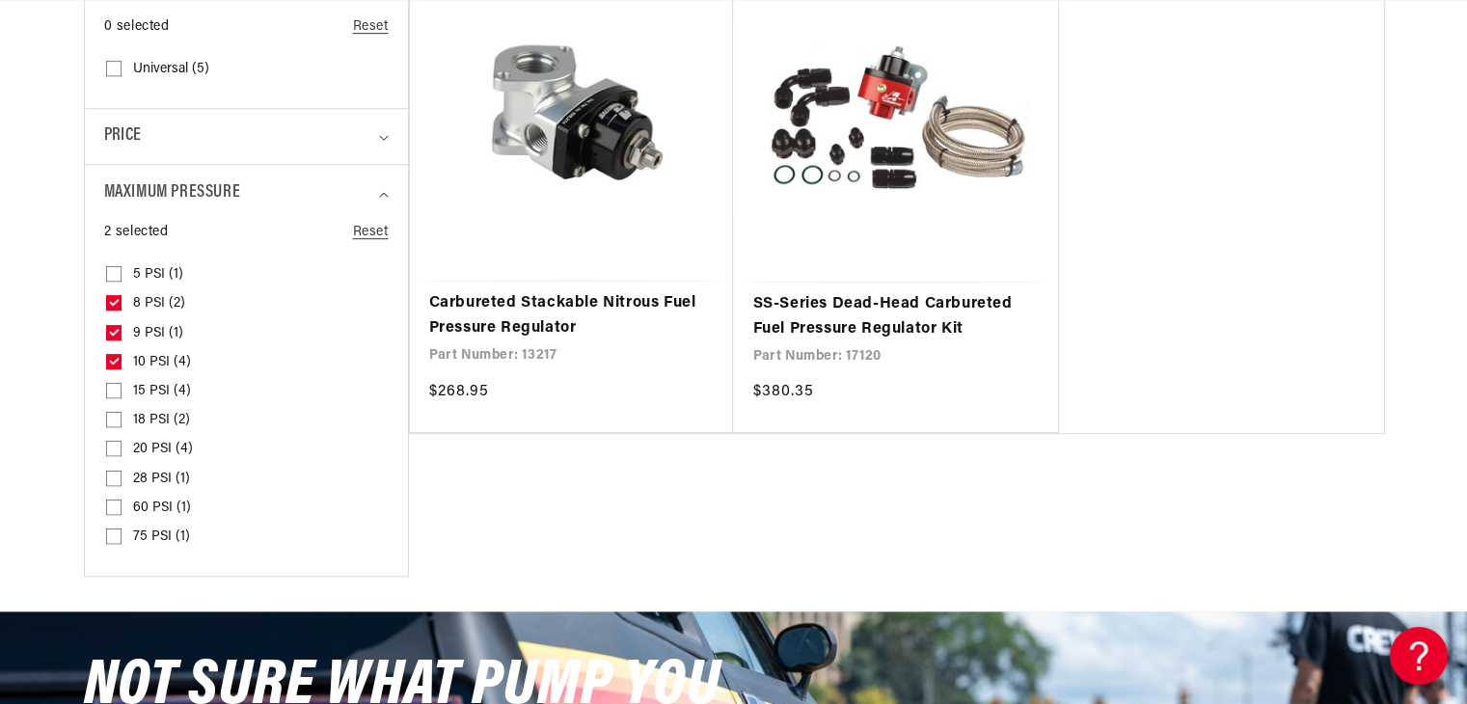
scroll to position [0, 0]
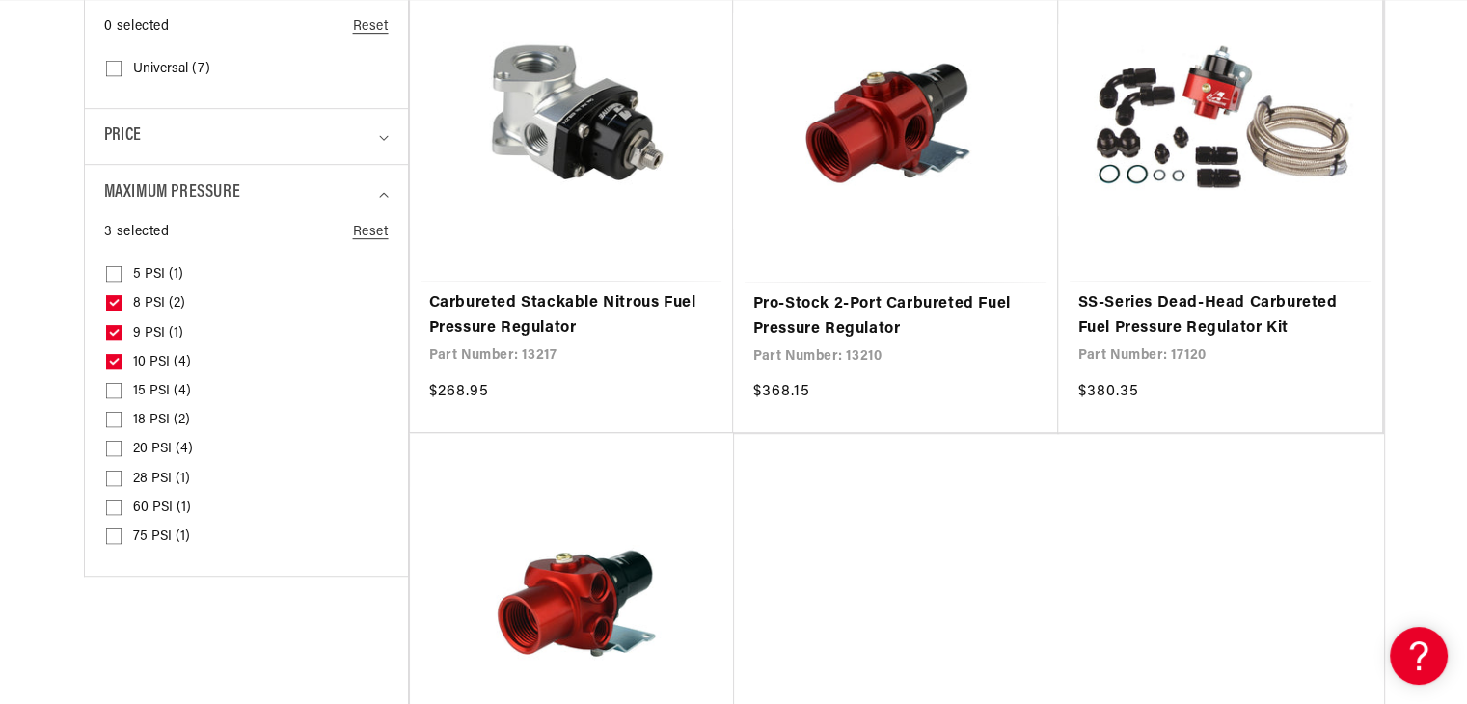
click at [112, 270] on input "5 PSI (1) 5 PSI (1 product)" at bounding box center [113, 277] width 15 height 15
checkbox input "true"
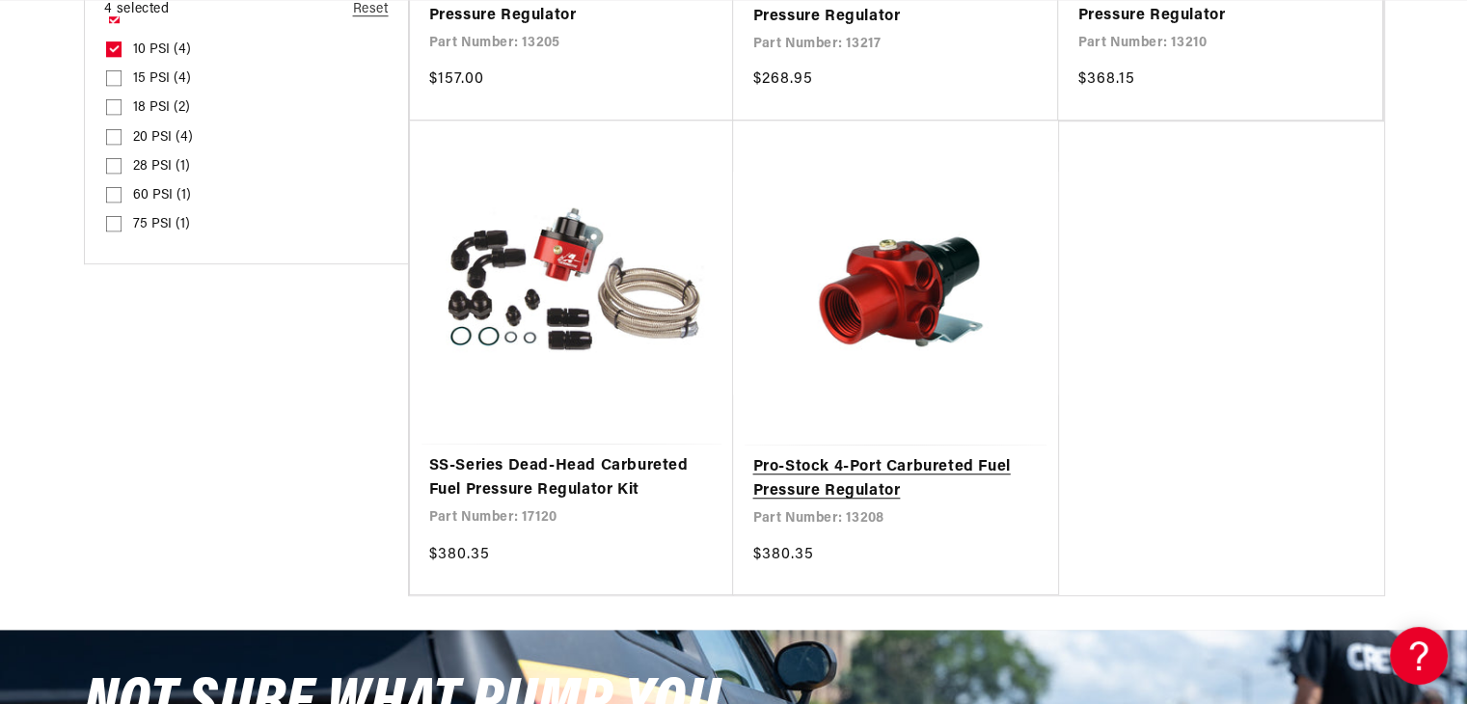
click at [844, 465] on link "Pro-Stock 4-Port Carbureted Fuel Pressure Regulator" at bounding box center [895, 479] width 286 height 49
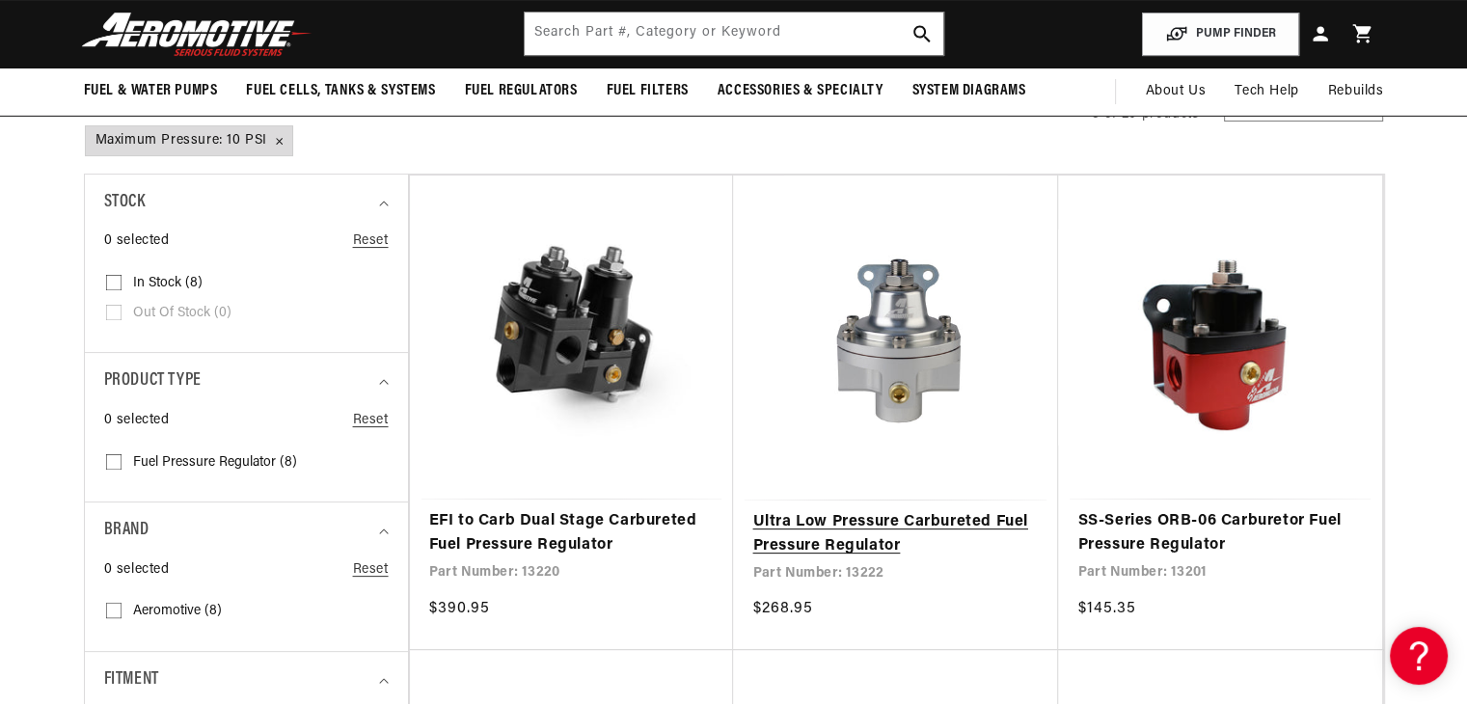
scroll to position [386, 0]
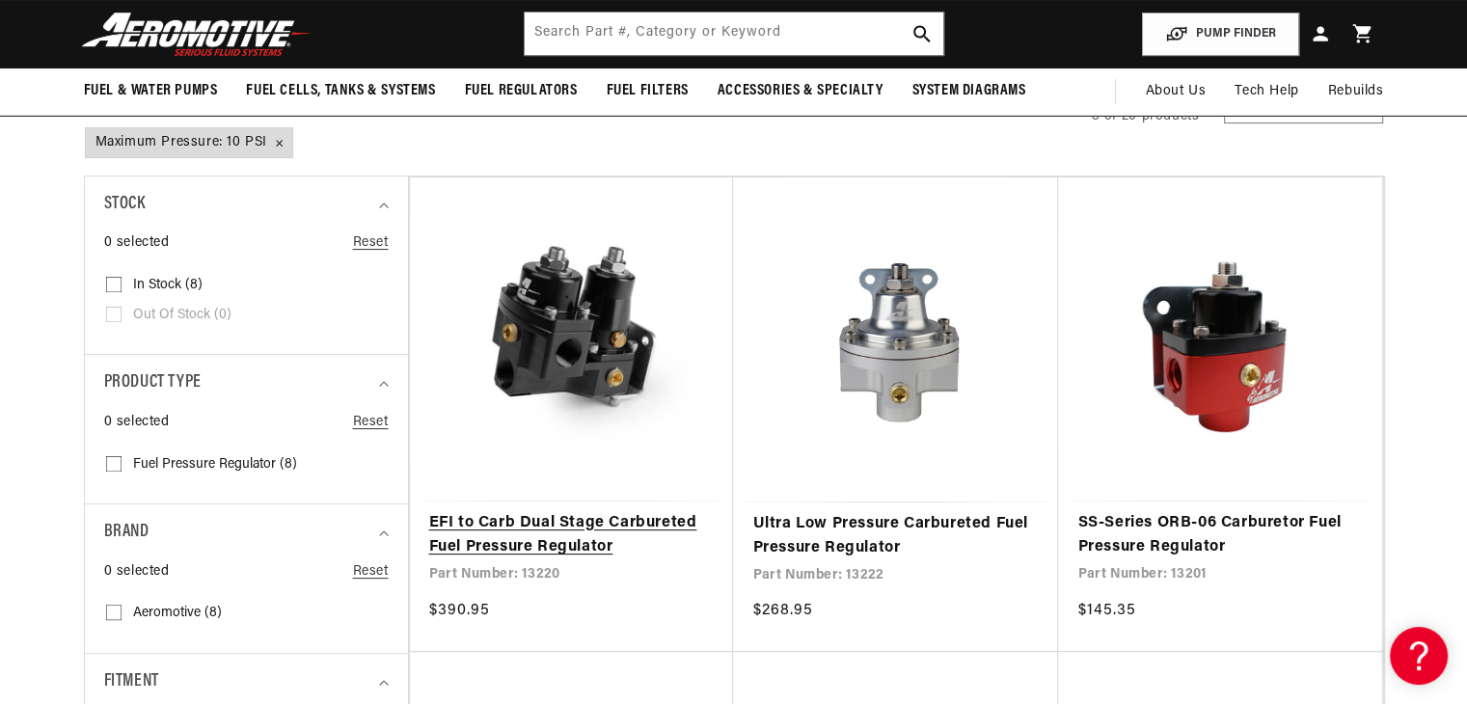
click at [551, 522] on link "EFI to Carb Dual Stage Carbureted Fuel Pressure Regulator" at bounding box center [571, 535] width 285 height 49
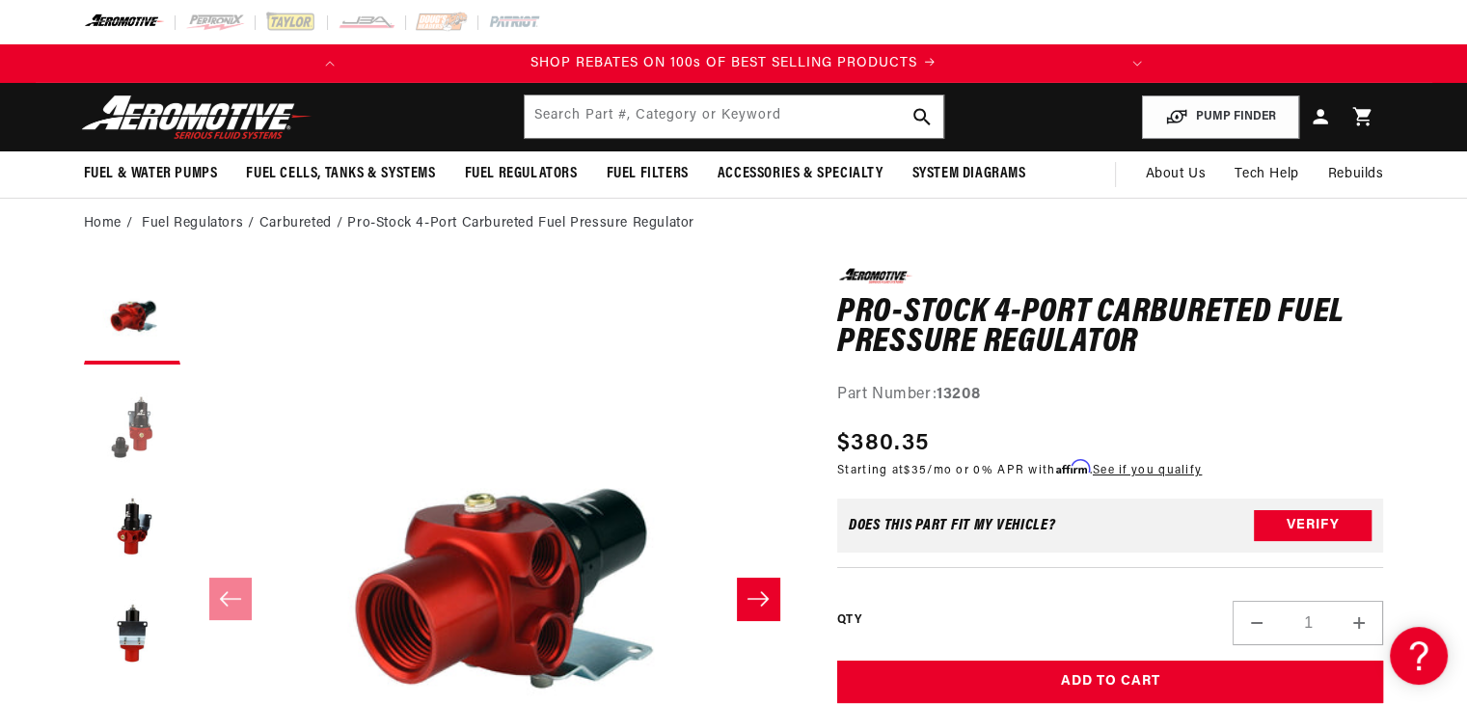
click at [135, 425] on button "Load image 2 in gallery view" at bounding box center [132, 422] width 96 height 96
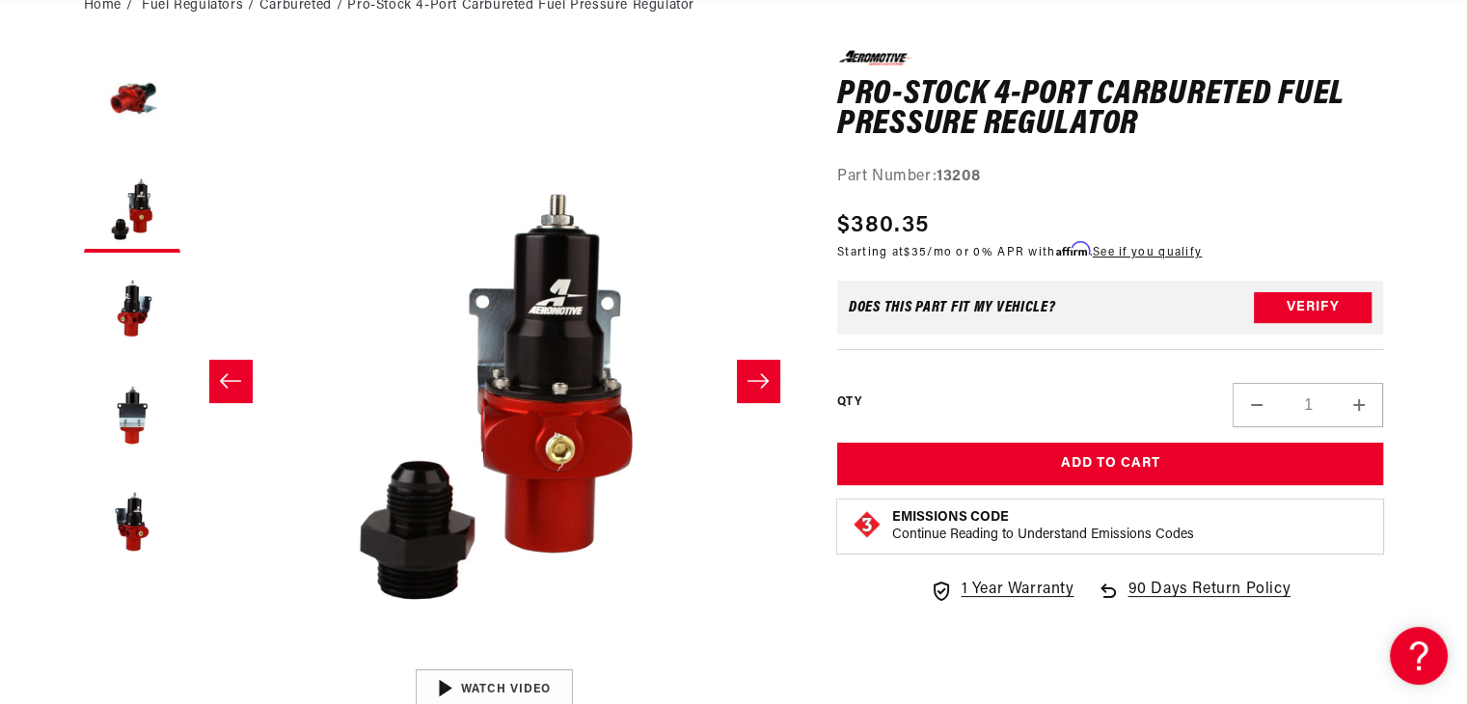
scroll to position [0, 763]
click at [134, 310] on button "Load image 3 in gallery view" at bounding box center [132, 310] width 96 height 96
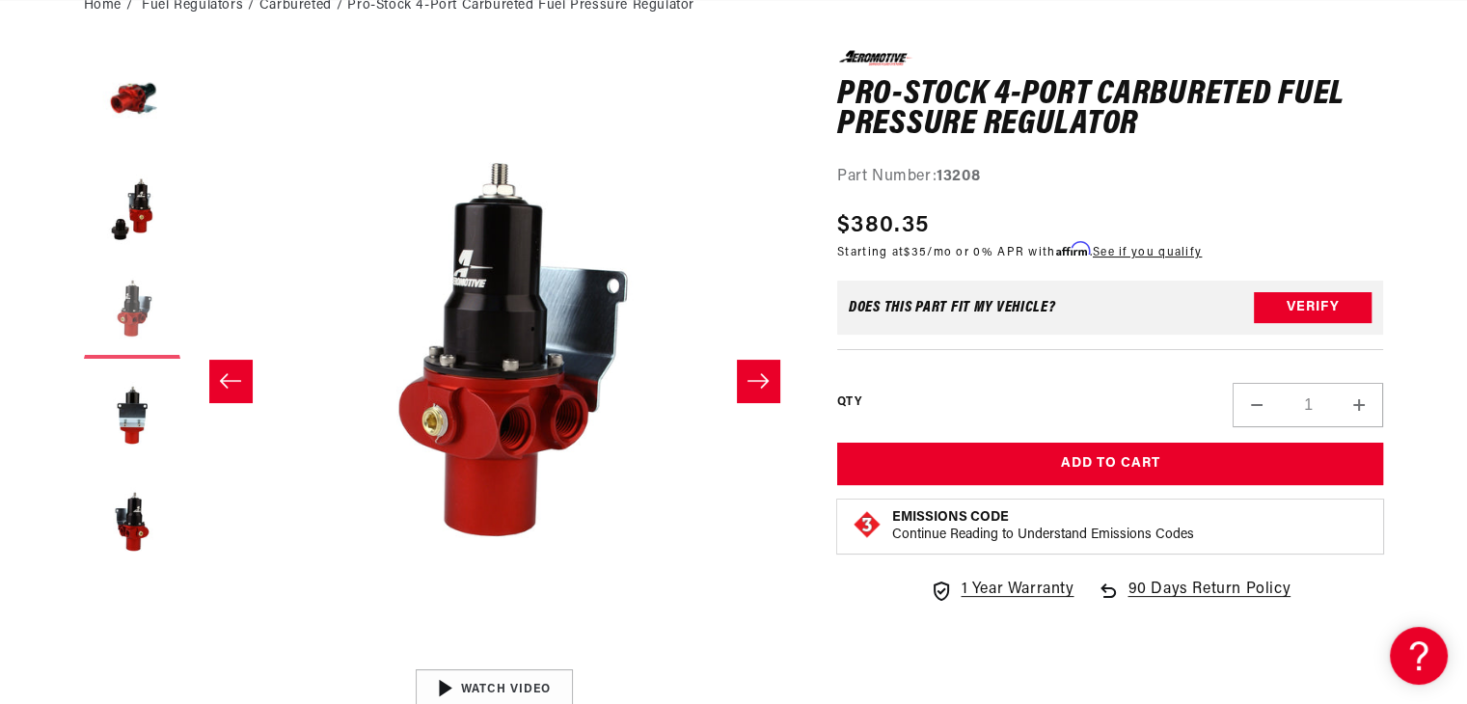
scroll to position [0, 0]
click at [131, 430] on button "Load image 4 in gallery view" at bounding box center [132, 416] width 96 height 96
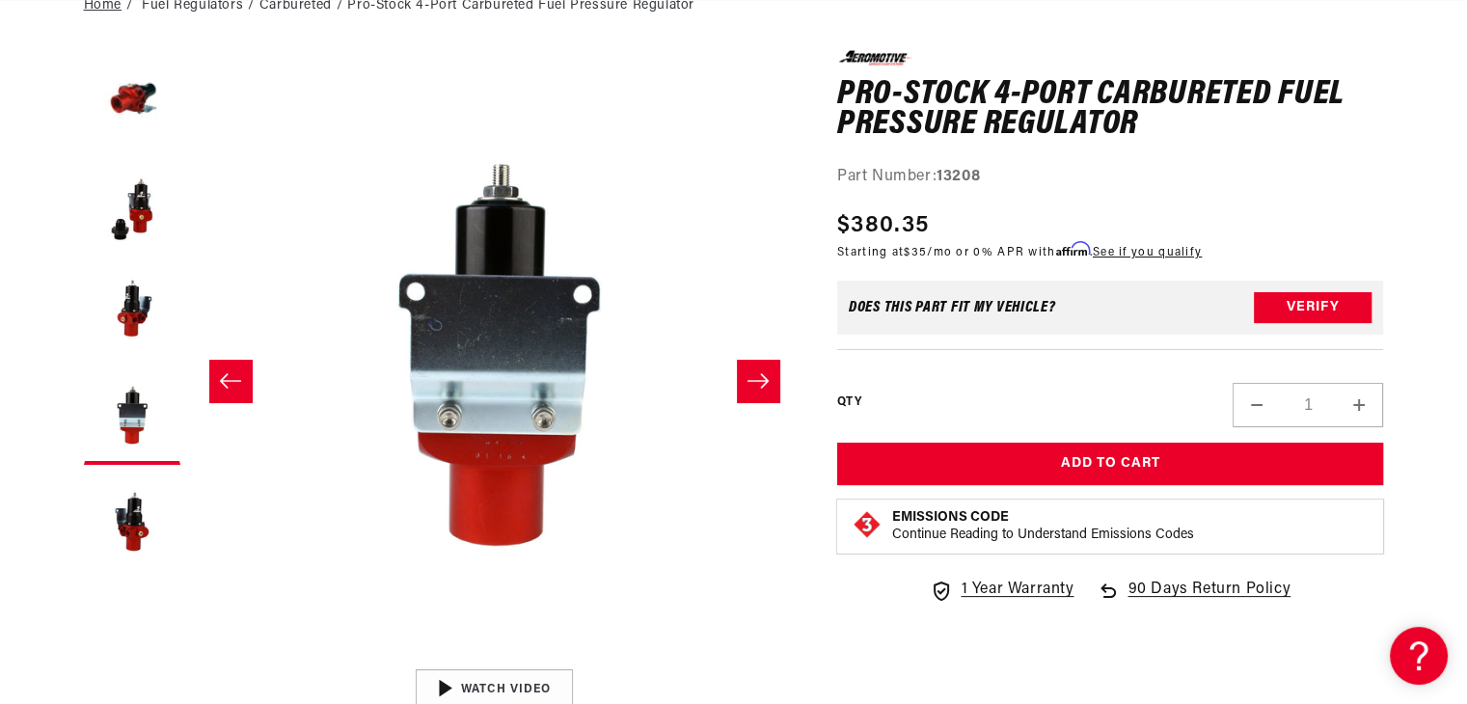
scroll to position [0, 643]
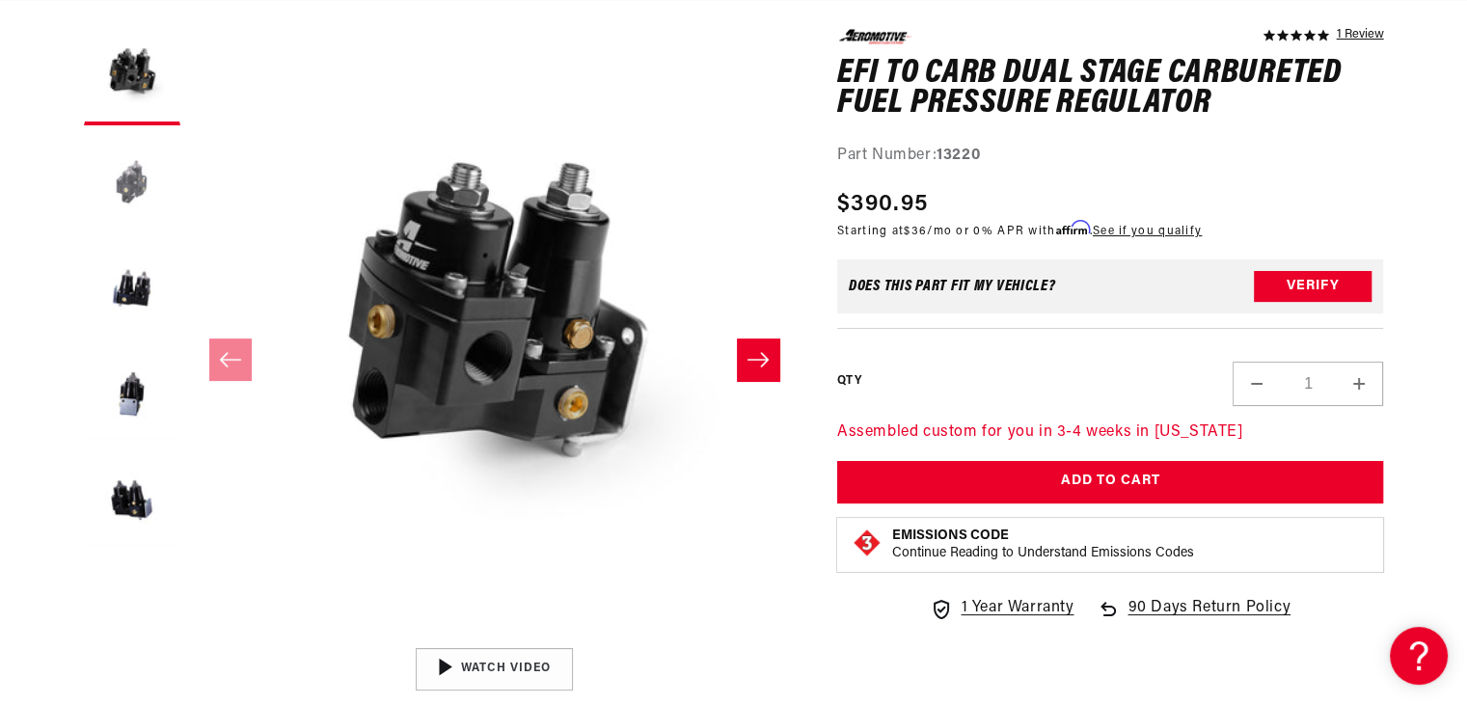
click at [139, 178] on button "Load image 2 in gallery view" at bounding box center [132, 183] width 96 height 96
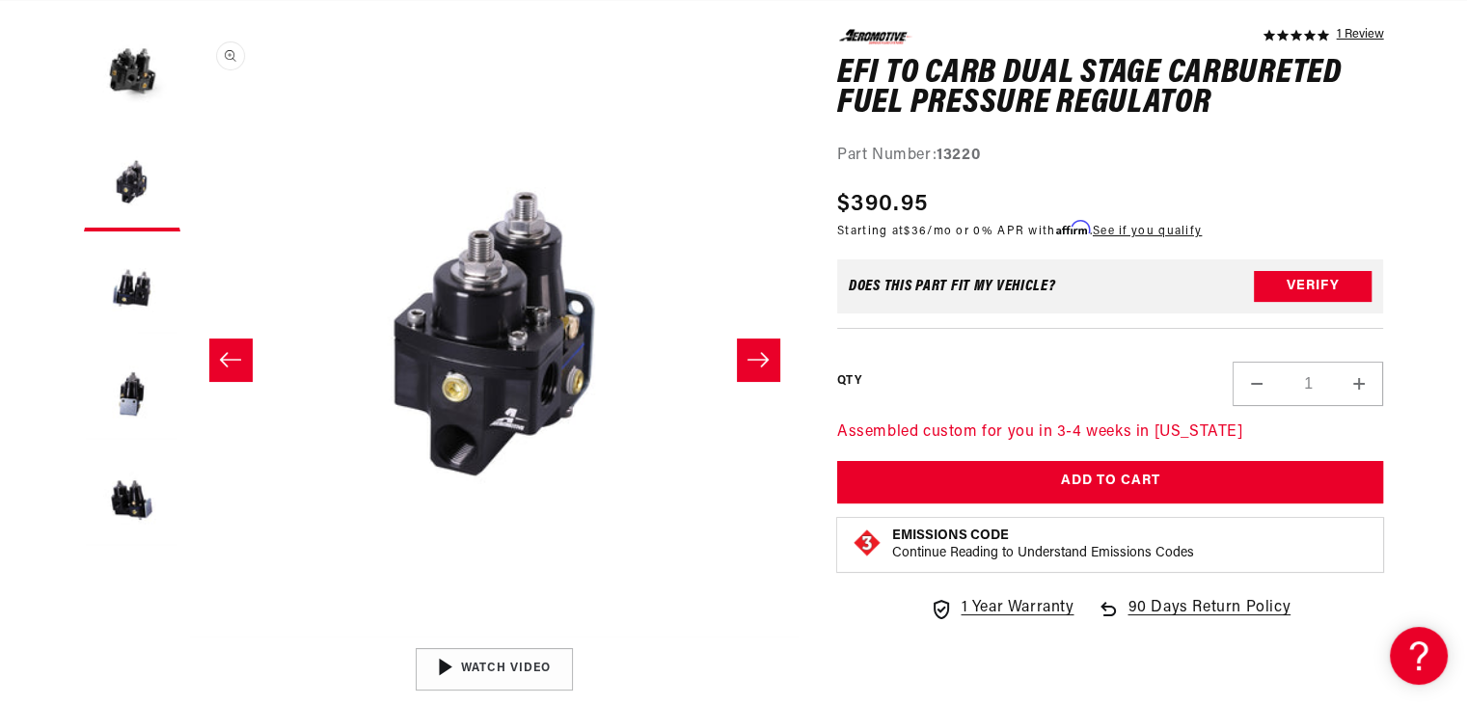
click at [190, 638] on button "Open media 2 in modal" at bounding box center [190, 638] width 0 height 0
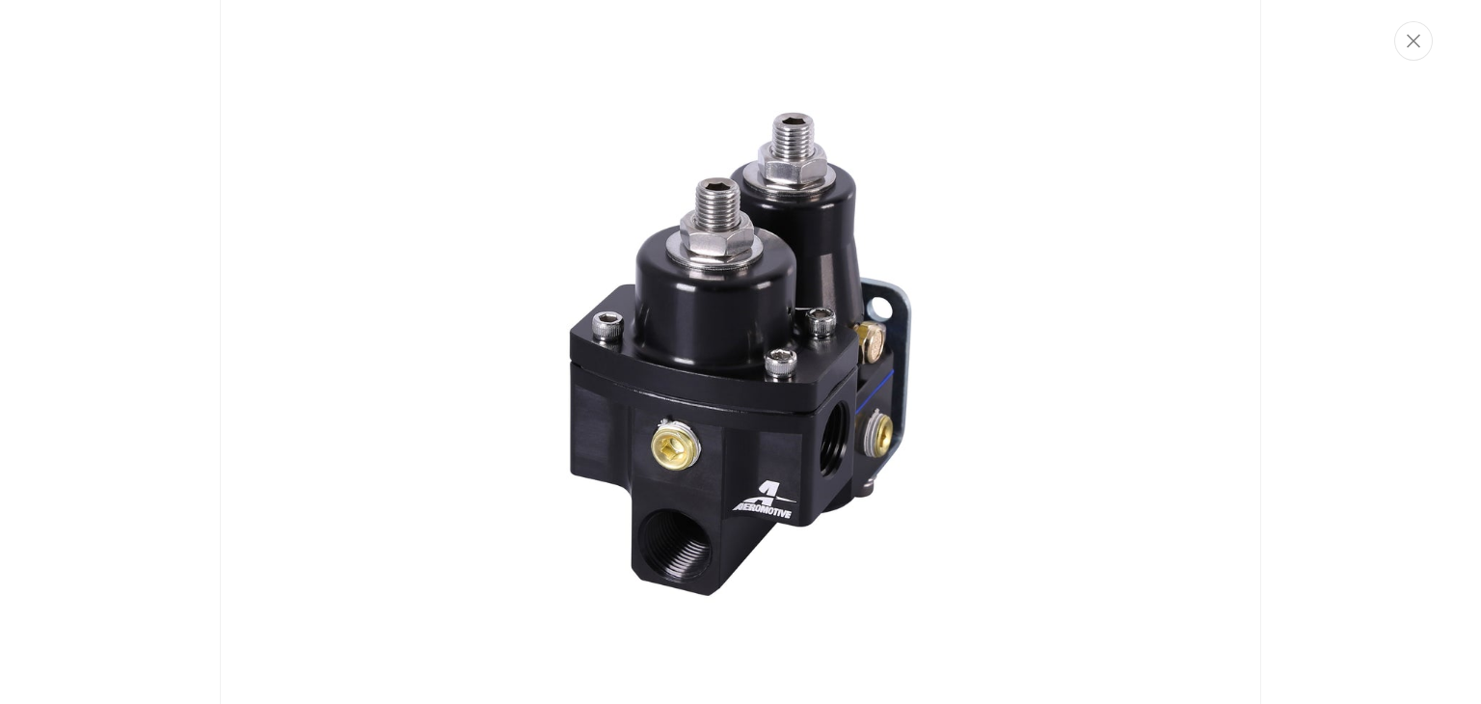
click at [118, 355] on div "Media gallery" at bounding box center [740, 352] width 1481 height 704
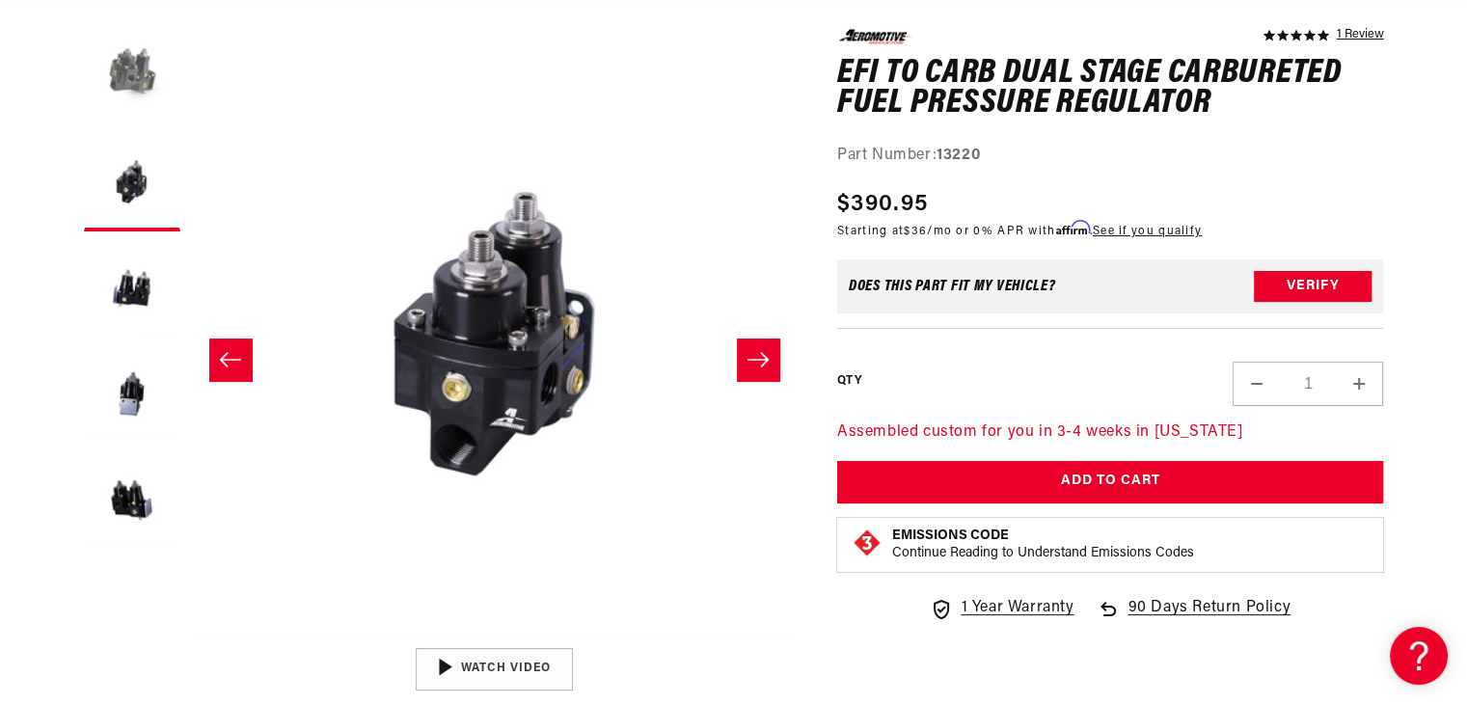
click at [131, 78] on button "Load image 1 in gallery view" at bounding box center [132, 77] width 96 height 96
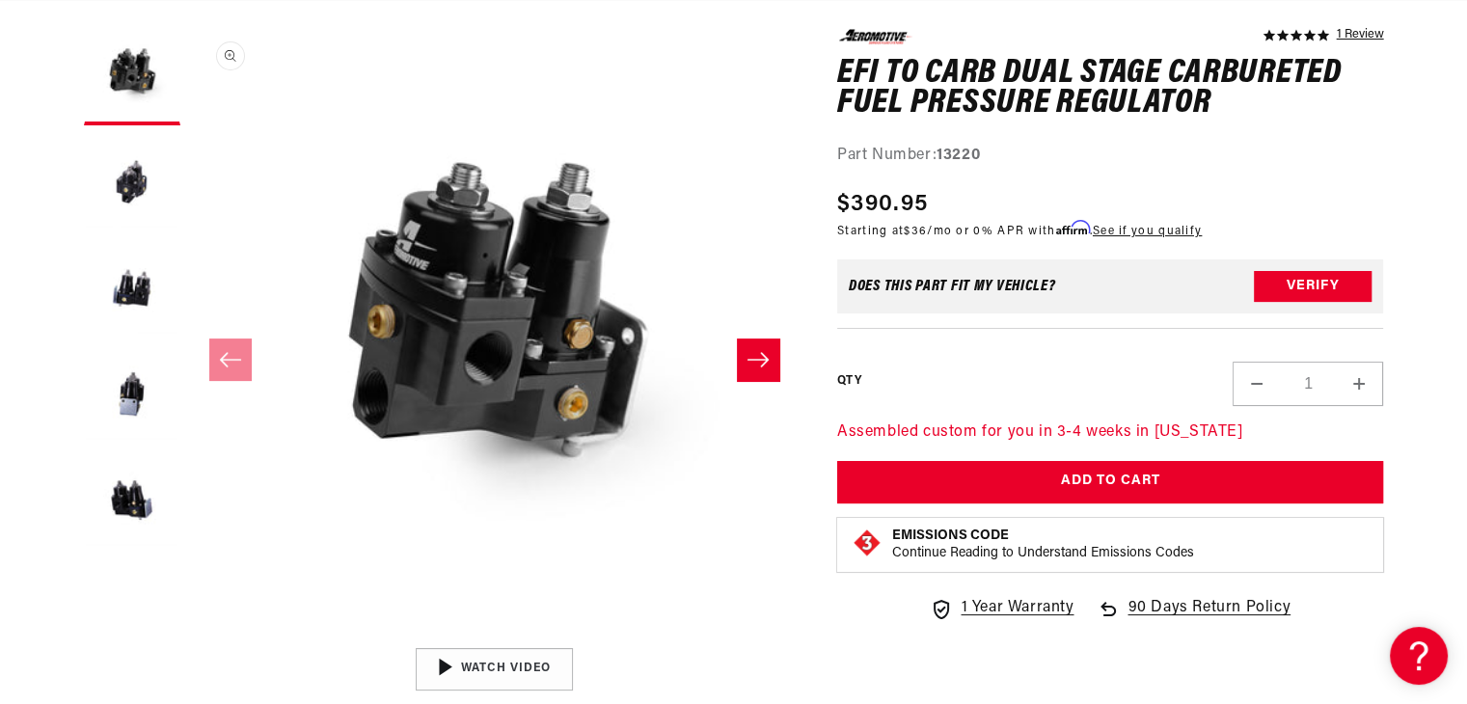
click at [190, 638] on button "Open media 1 in modal" at bounding box center [190, 638] width 0 height 0
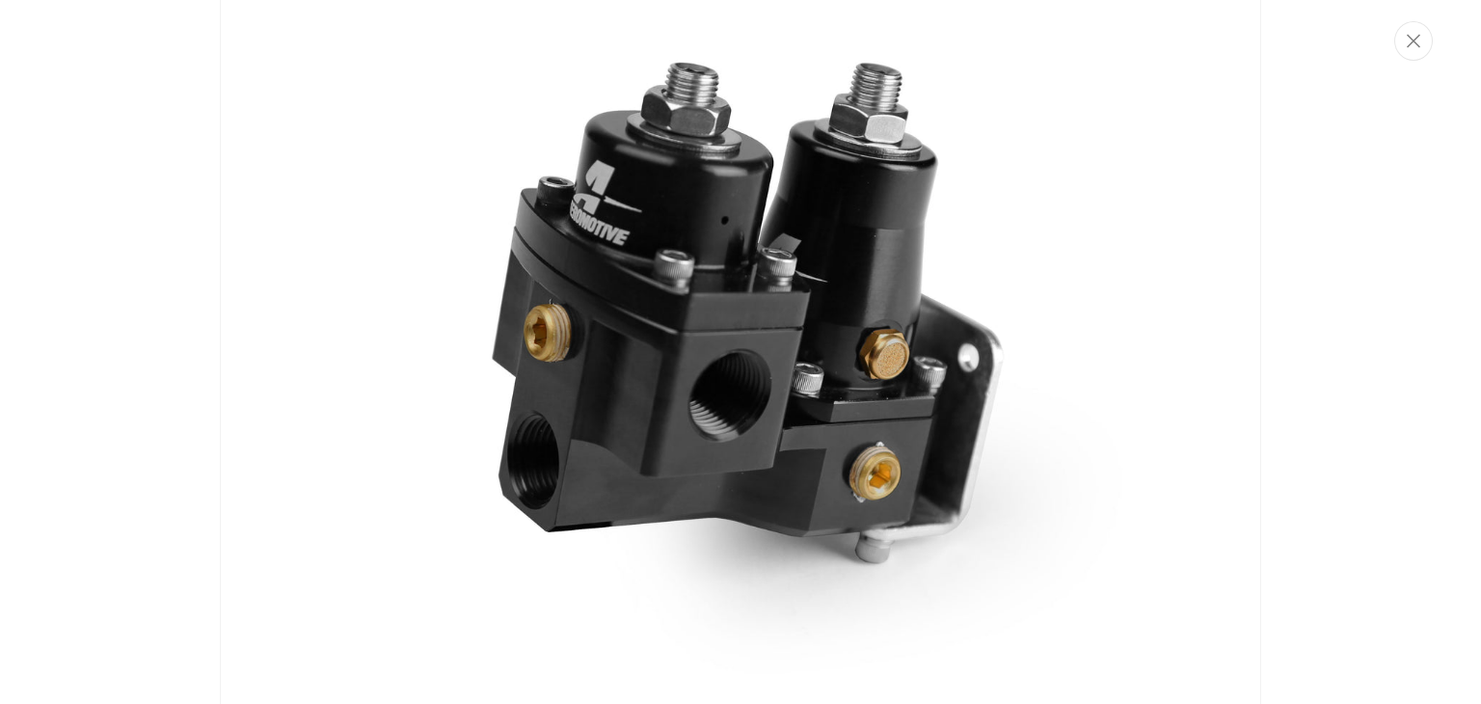
click at [1387, 296] on div "Media gallery" at bounding box center [740, 352] width 1481 height 704
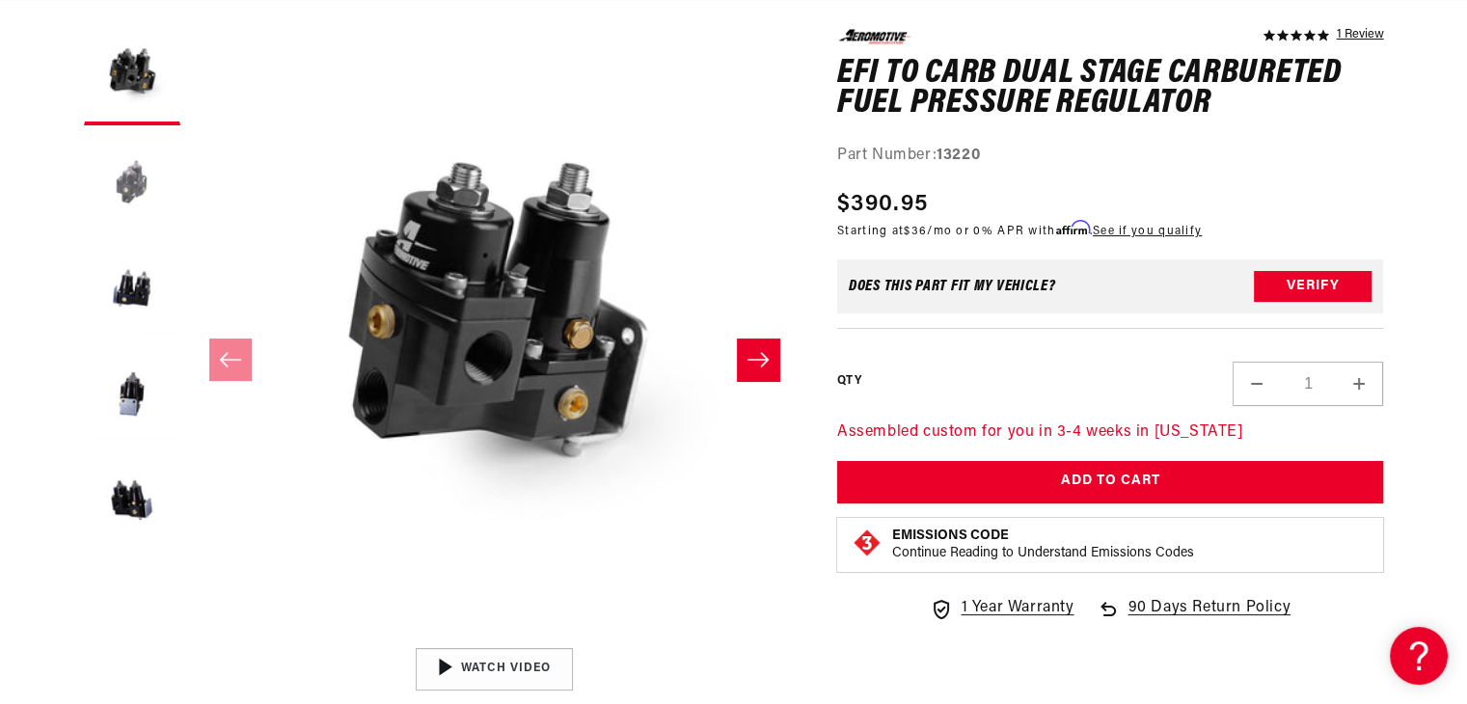
click at [123, 182] on button "Load image 2 in gallery view" at bounding box center [132, 183] width 96 height 96
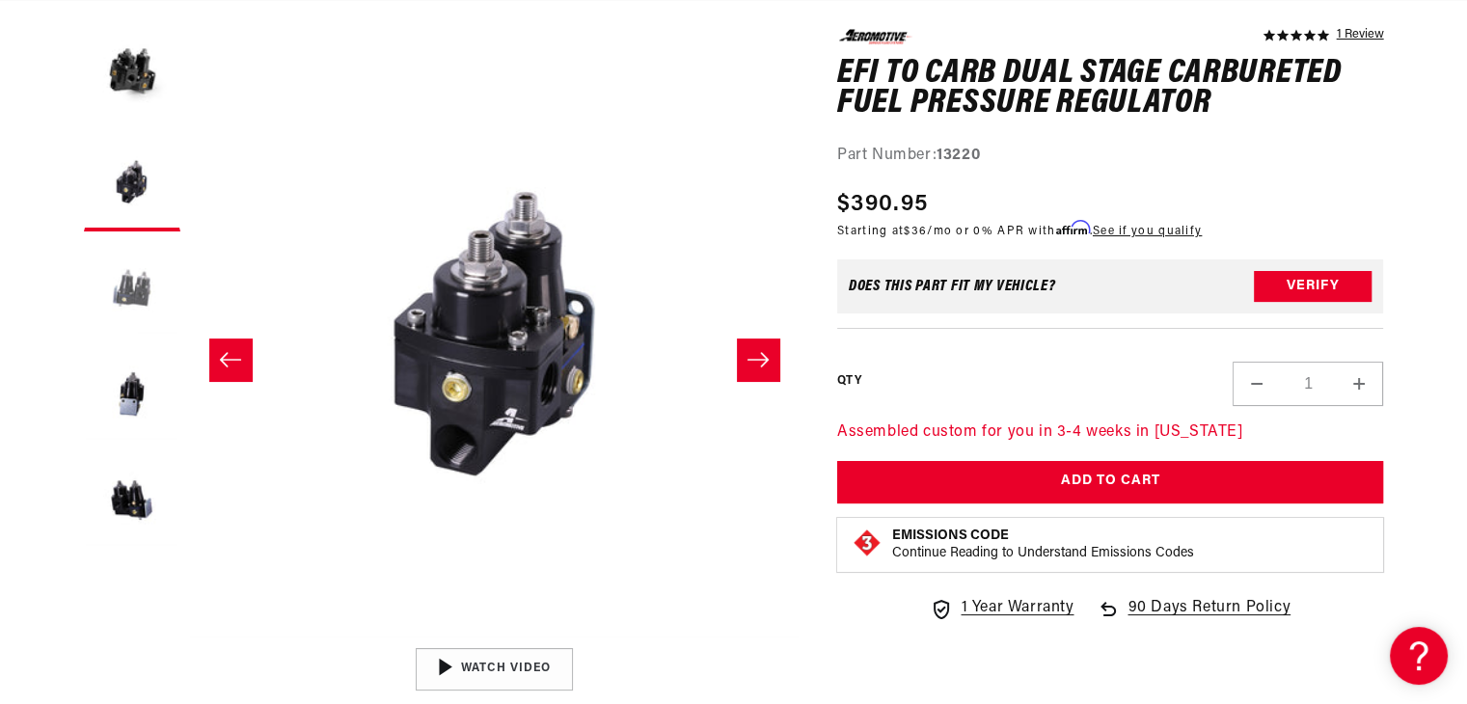
click at [150, 288] on button "Load image 3 in gallery view" at bounding box center [132, 289] width 96 height 96
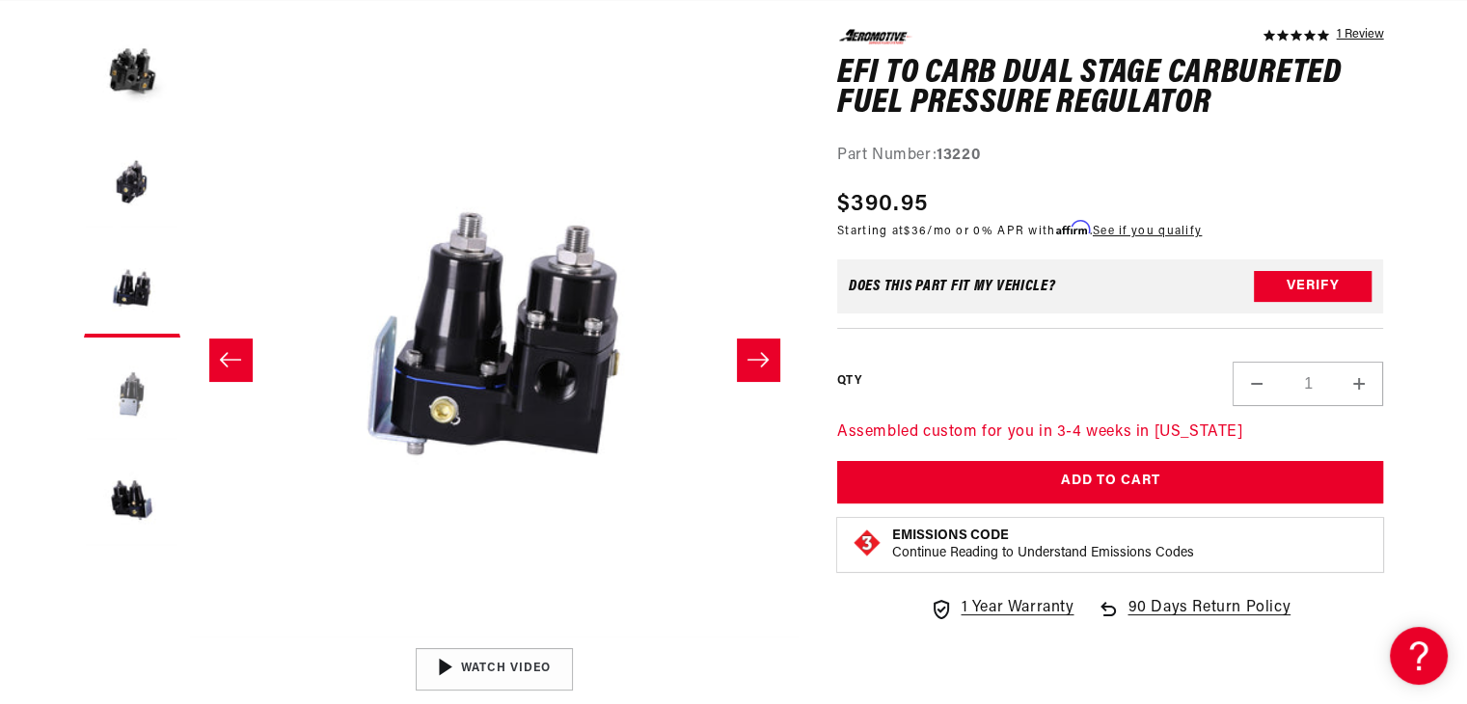
click at [127, 391] on button "Load image 4 in gallery view" at bounding box center [132, 395] width 96 height 96
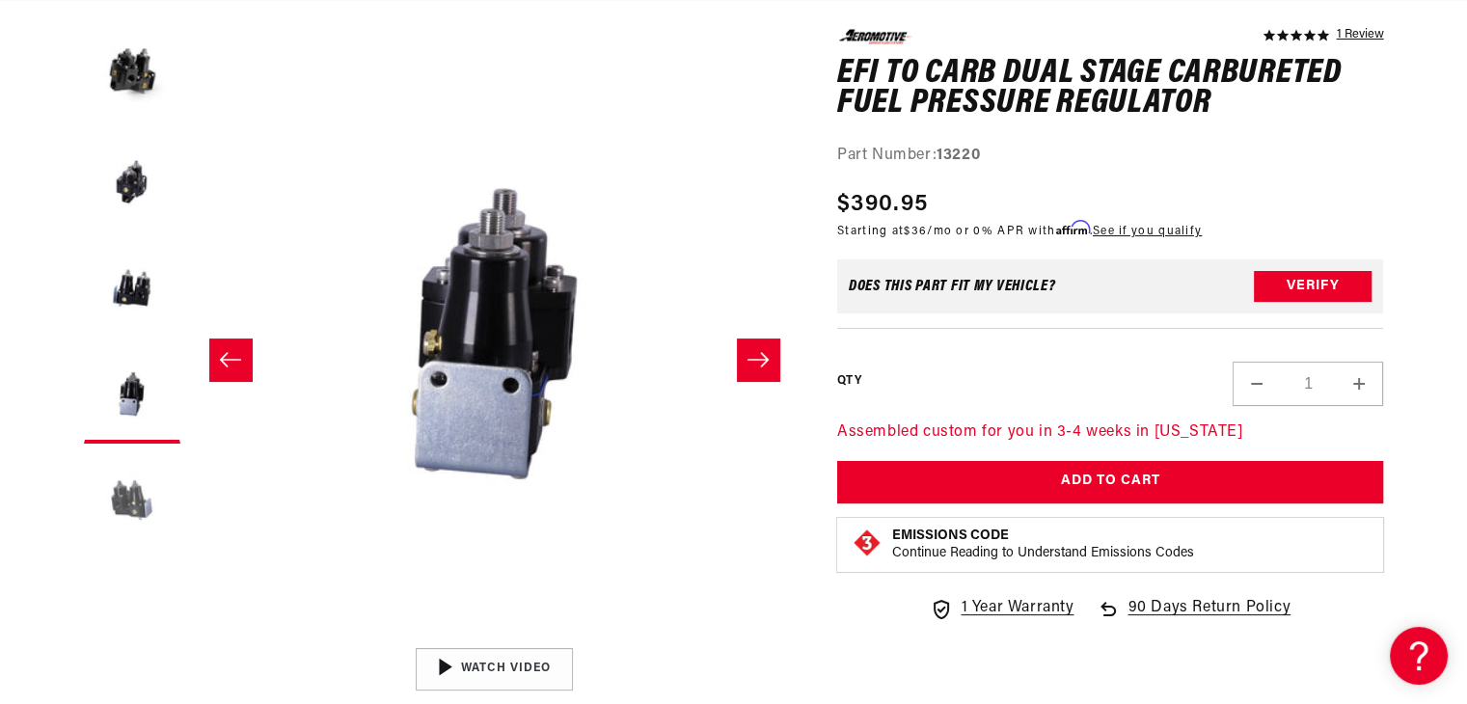
click at [127, 500] on button "Load image 5 in gallery view" at bounding box center [132, 501] width 96 height 96
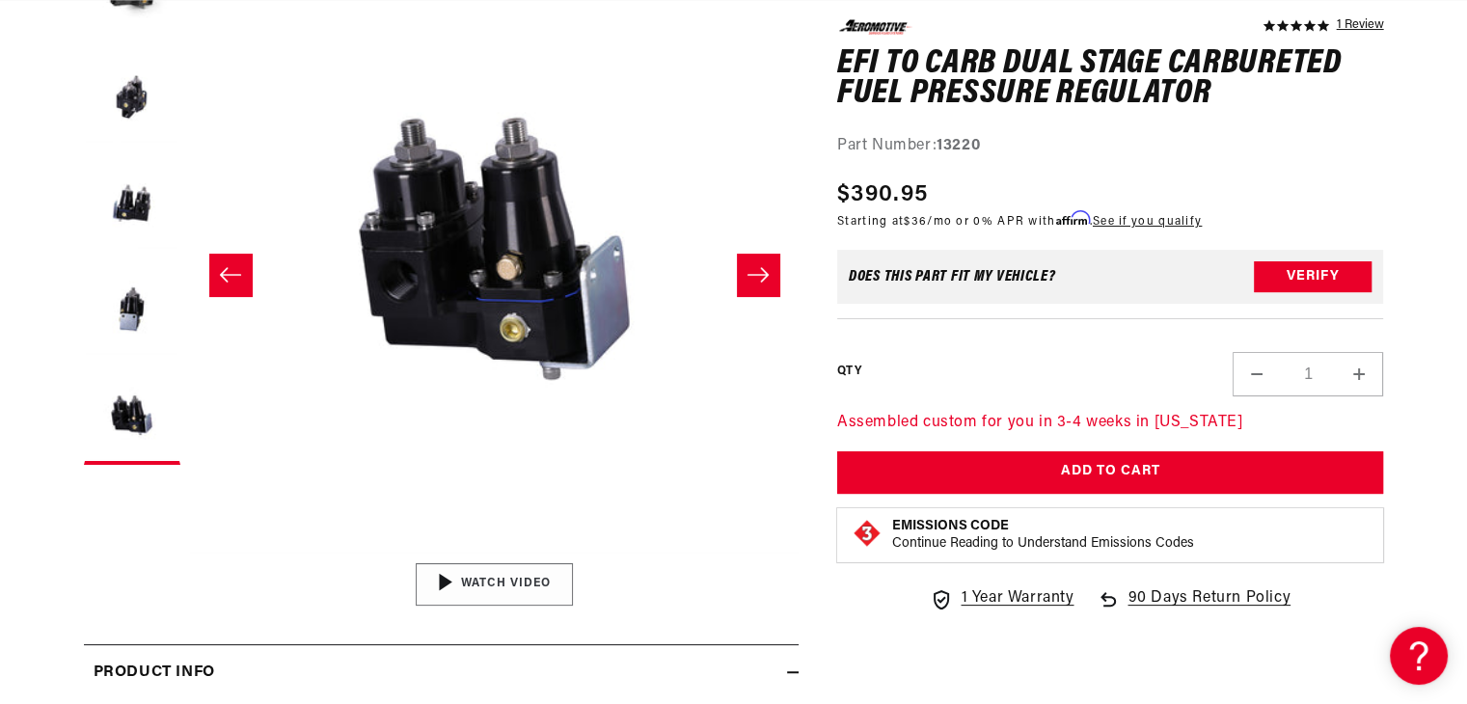
click at [443, 579] on img "Gallery Viewer" at bounding box center [494, 584] width 292 height 164
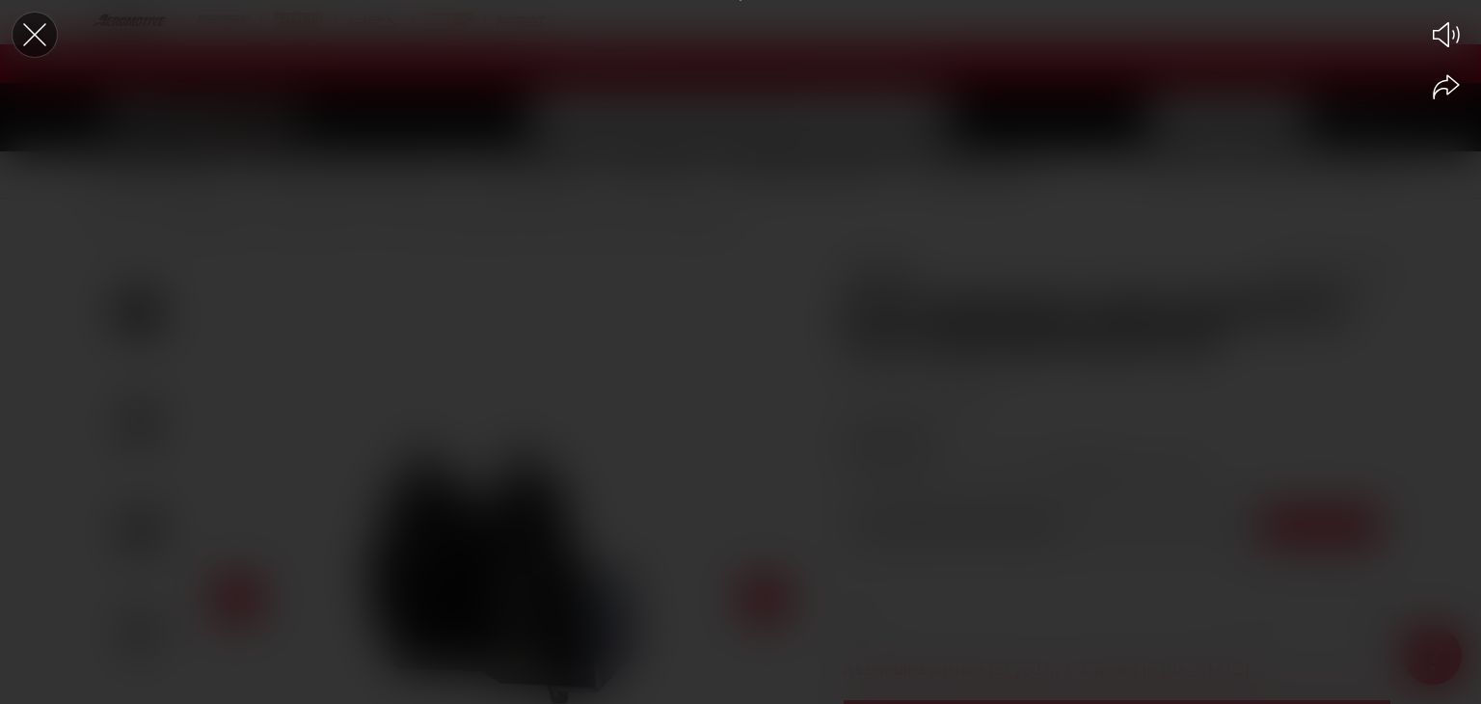
click at [32, 39] on icon "Close the video player" at bounding box center [34, 34] width 42 height 42
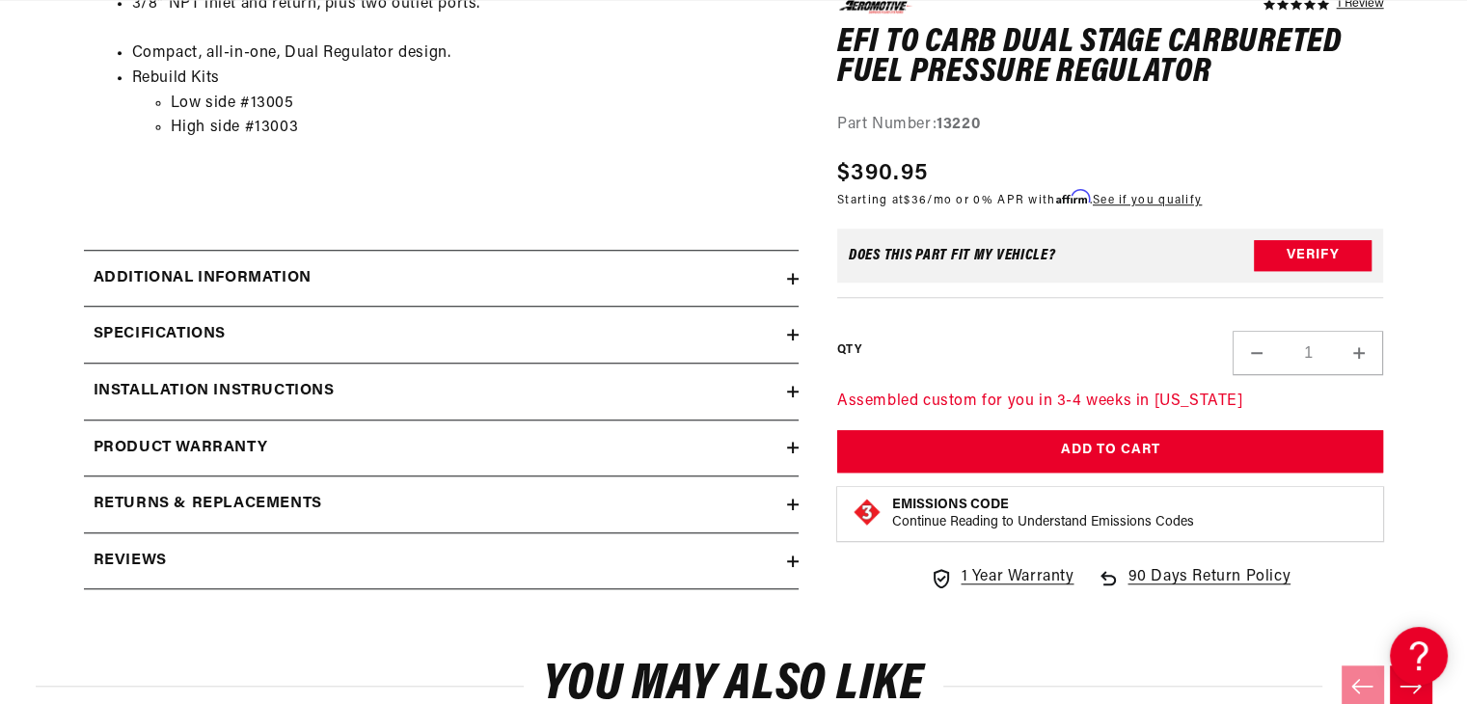
click at [787, 387] on icon at bounding box center [793, 392] width 12 height 12
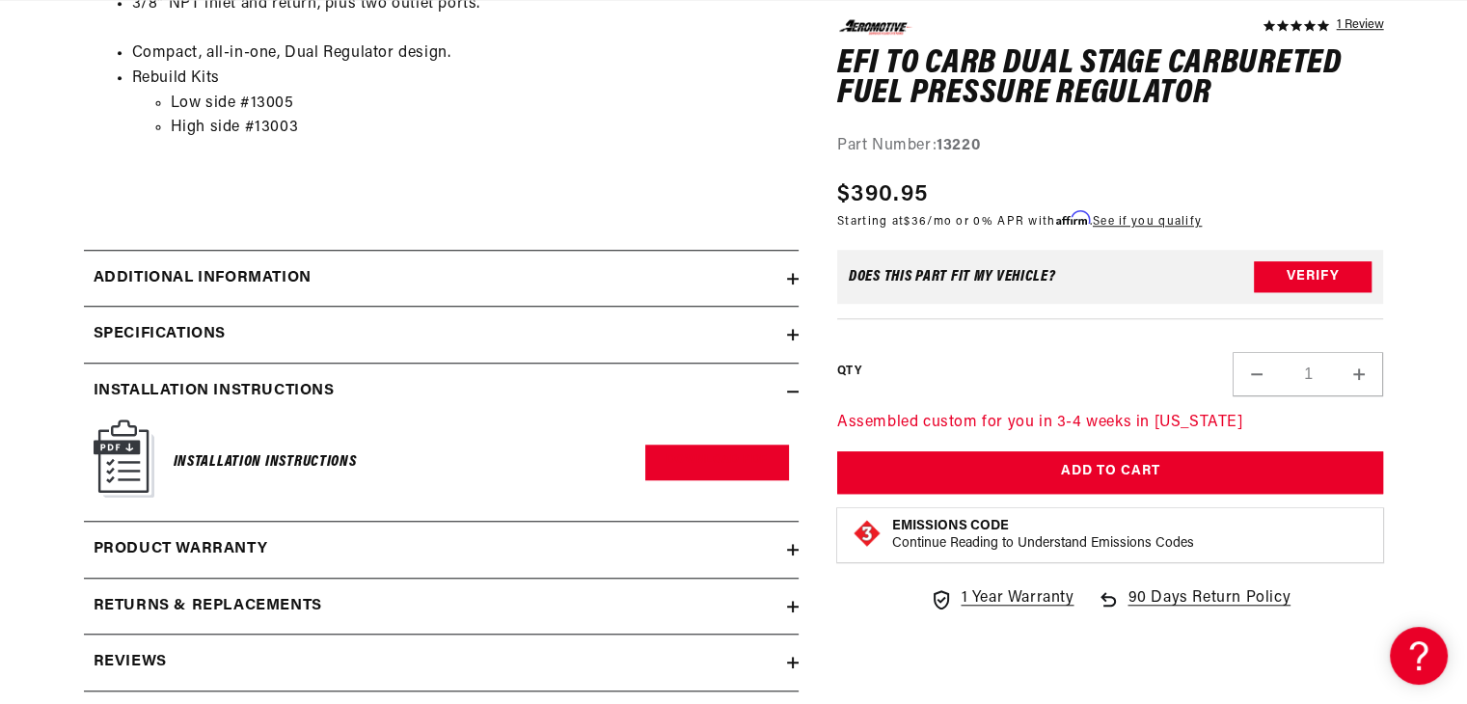
click at [137, 442] on img at bounding box center [124, 458] width 61 height 78
click at [717, 463] on link "Download PDF" at bounding box center [717, 463] width 144 height 36
